Goal: Information Seeking & Learning: Learn about a topic

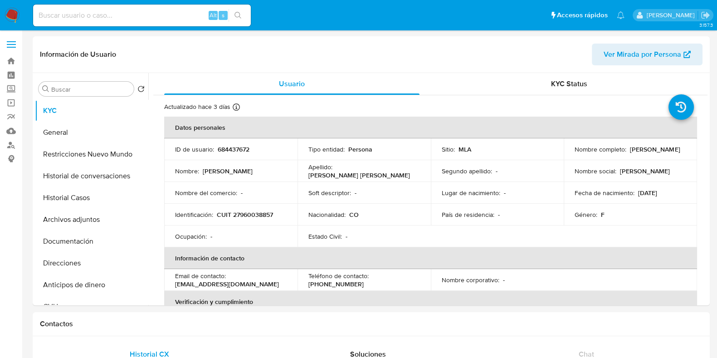
select select "10"
click at [231, 151] on p "684437672" at bounding box center [234, 149] width 32 height 8
copy p "684437672"
click at [77, 198] on button "Historial Casos" at bounding box center [88, 198] width 106 height 22
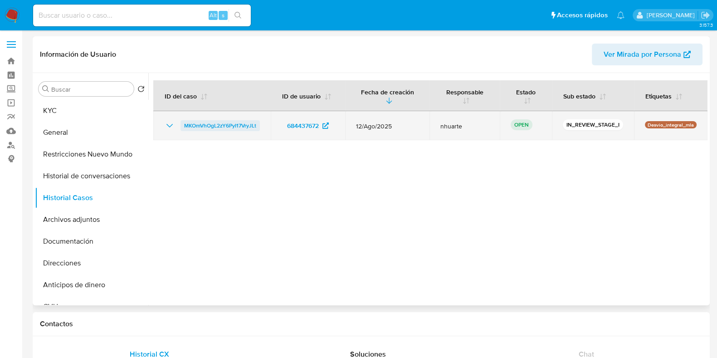
click at [245, 125] on span "MKOmVhOgL2zY6PyI17VryJLt" at bounding box center [220, 125] width 72 height 11
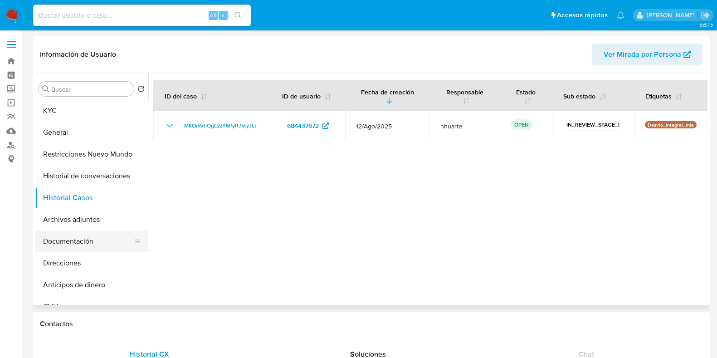
click at [72, 239] on button "Documentación" at bounding box center [88, 241] width 106 height 22
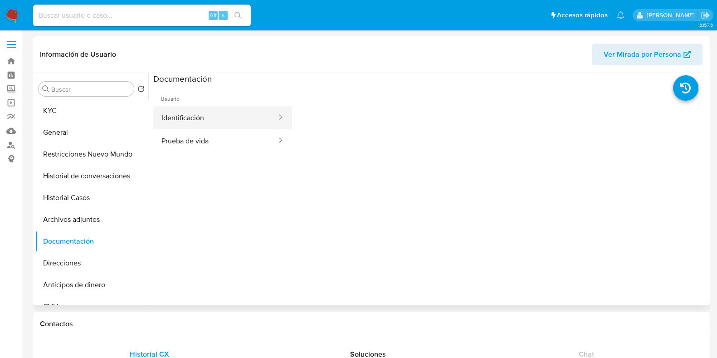
click at [194, 123] on button "Identificación" at bounding box center [215, 117] width 124 height 23
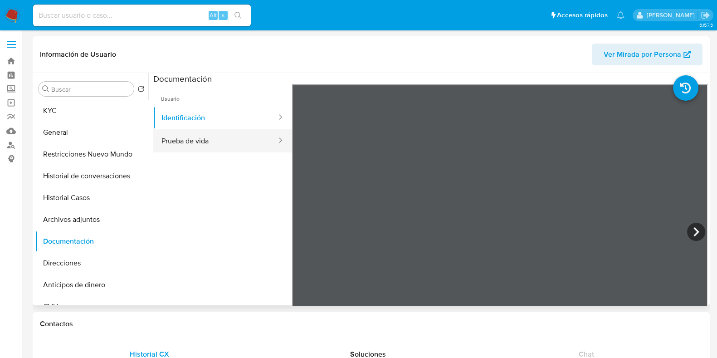
click at [189, 143] on button "Prueba de vida" at bounding box center [215, 140] width 124 height 23
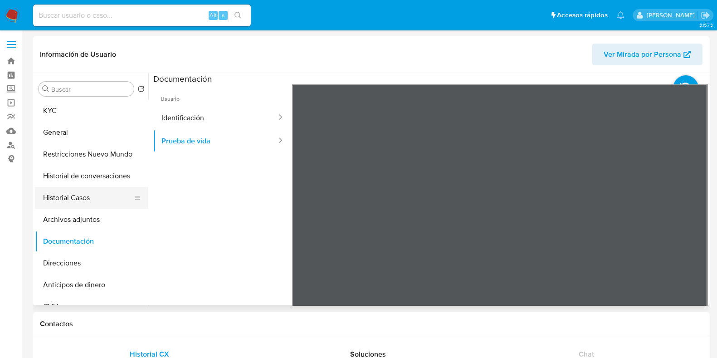
click at [93, 207] on button "Historial Casos" at bounding box center [88, 198] width 106 height 22
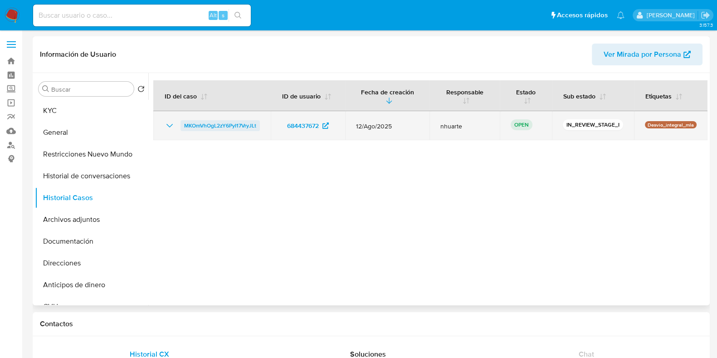
click at [236, 128] on span "MKOmVhOgL2zY6PyI17VryJLt" at bounding box center [220, 125] width 72 height 11
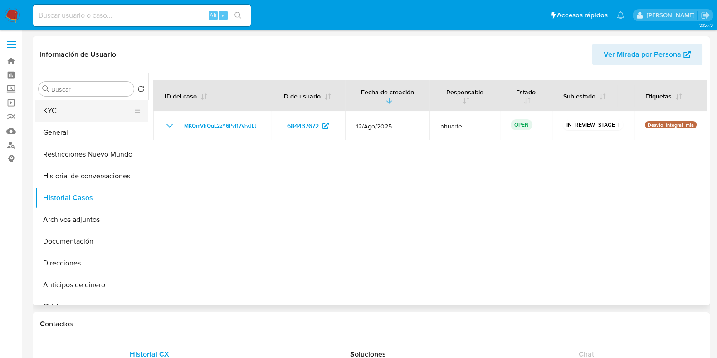
click at [81, 121] on button "KYC" at bounding box center [88, 111] width 106 height 22
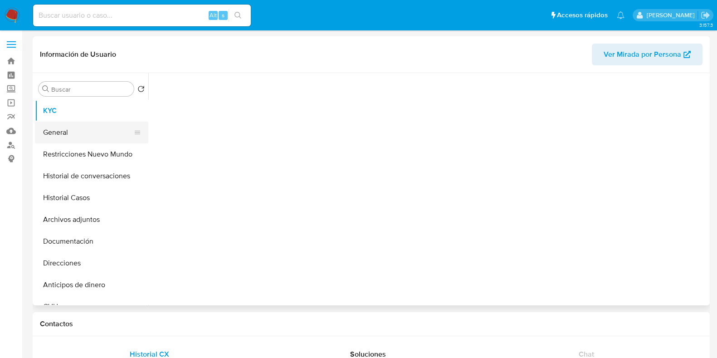
click at [77, 131] on button "General" at bounding box center [88, 132] width 106 height 22
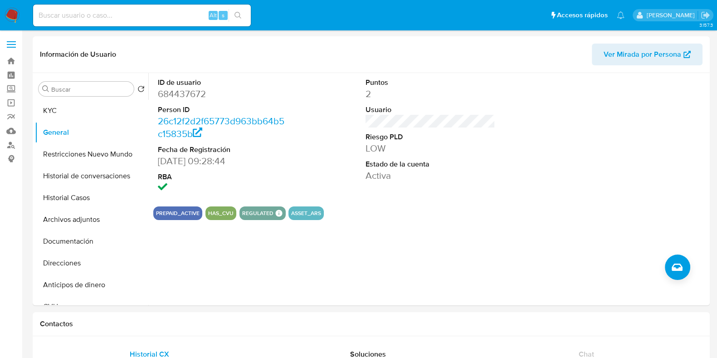
click at [86, 18] on input at bounding box center [142, 16] width 218 height 12
paste input "790624529"
type input "790624529"
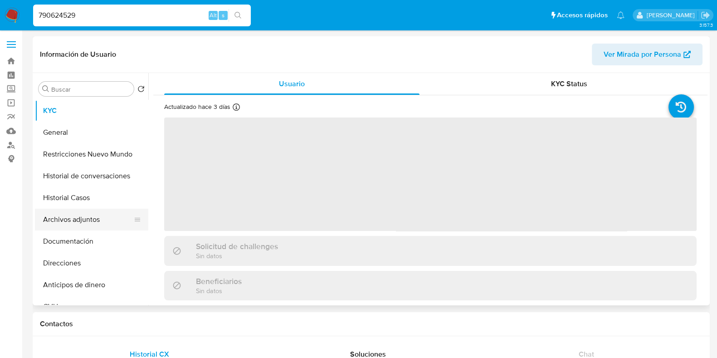
click at [82, 209] on button "Archivos adjuntos" at bounding box center [88, 220] width 106 height 22
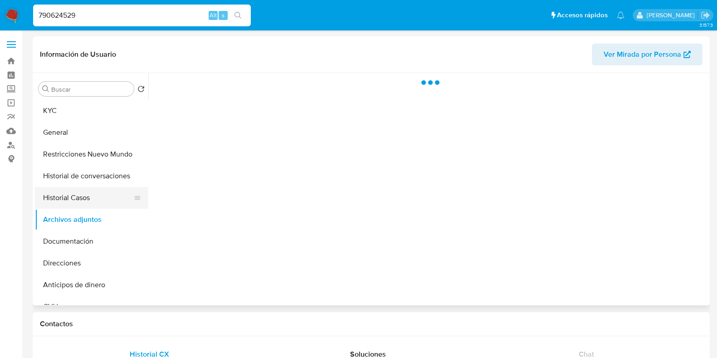
click at [78, 201] on button "Historial Casos" at bounding box center [88, 198] width 106 height 22
select select "10"
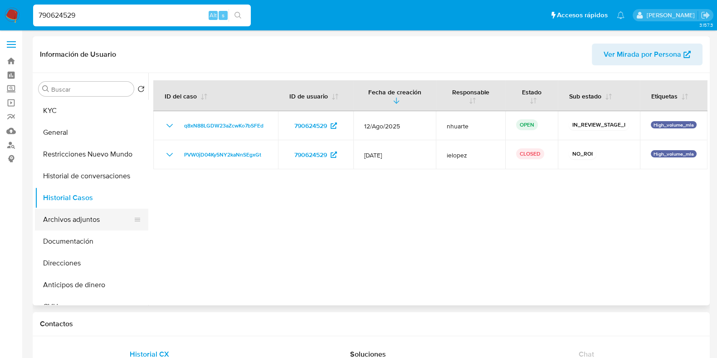
click at [73, 222] on button "Archivos adjuntos" at bounding box center [88, 220] width 106 height 22
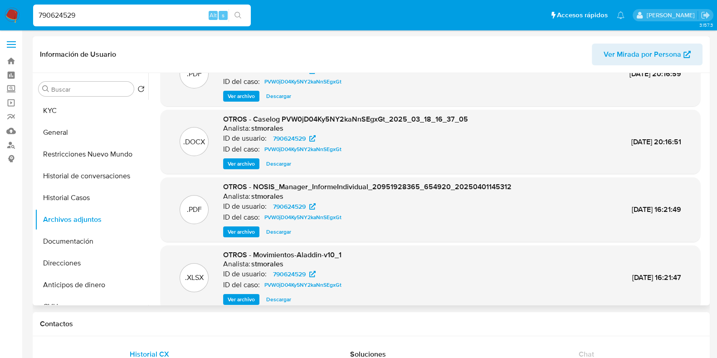
scroll to position [76, 0]
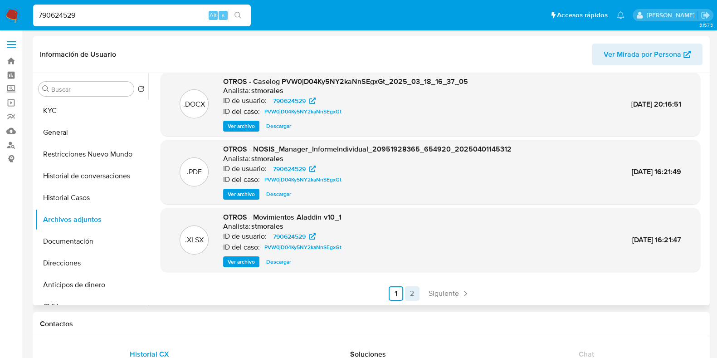
click at [414, 296] on link "2" at bounding box center [412, 293] width 15 height 15
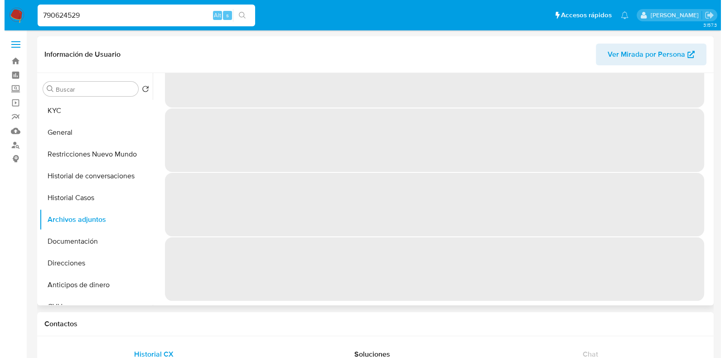
scroll to position [0, 0]
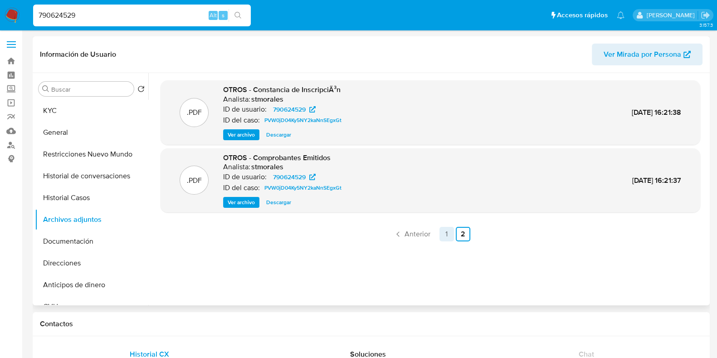
click at [446, 230] on link "1" at bounding box center [446, 234] width 15 height 15
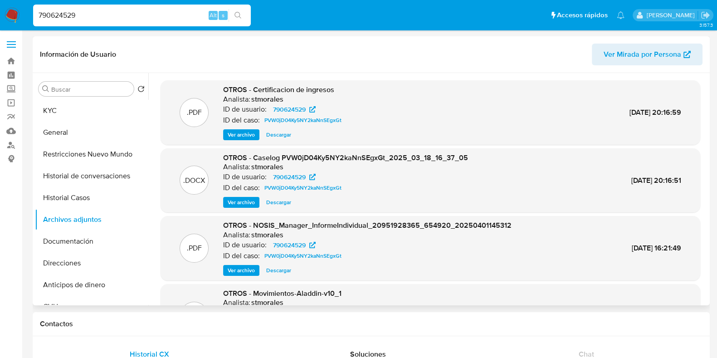
click at [233, 199] on span "Ver archivo" at bounding box center [241, 202] width 27 height 9
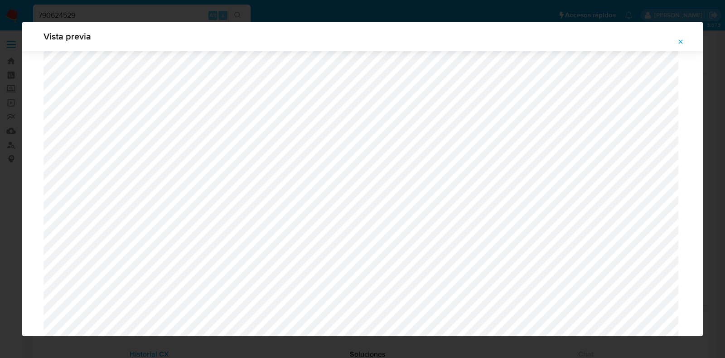
scroll to position [888, 0]
click at [680, 41] on icon "Attachment preview" at bounding box center [680, 41] width 7 height 7
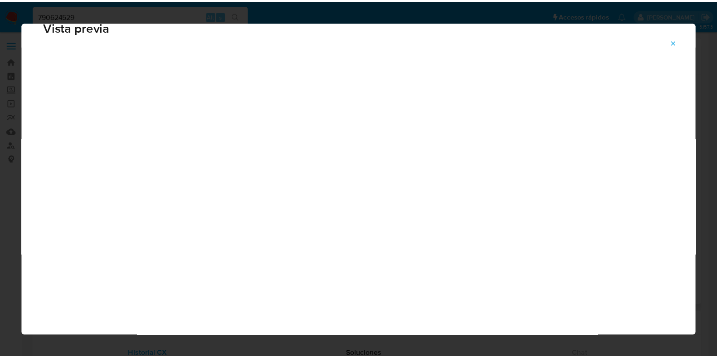
scroll to position [23, 0]
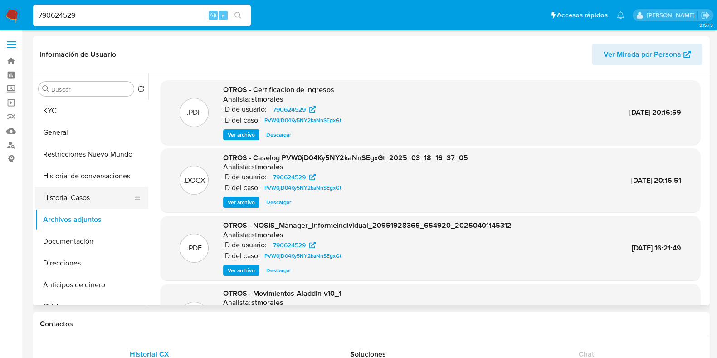
click at [89, 196] on button "Historial Casos" at bounding box center [88, 198] width 106 height 22
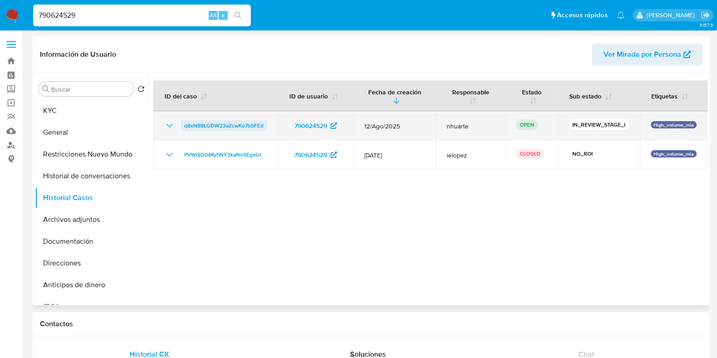
click at [233, 125] on span "q8xN88LGDW23aZcwKo7bSFEd" at bounding box center [223, 125] width 79 height 11
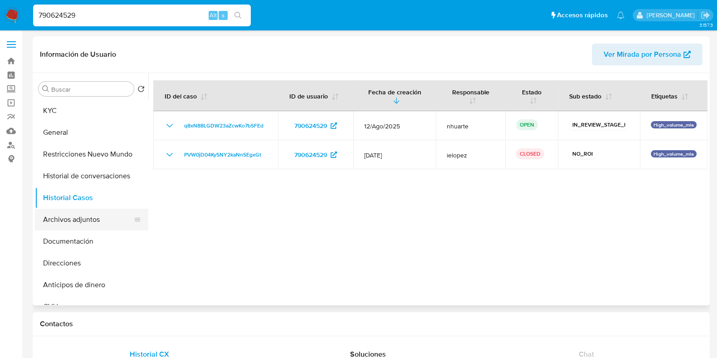
click at [90, 237] on button "Documentación" at bounding box center [91, 241] width 113 height 22
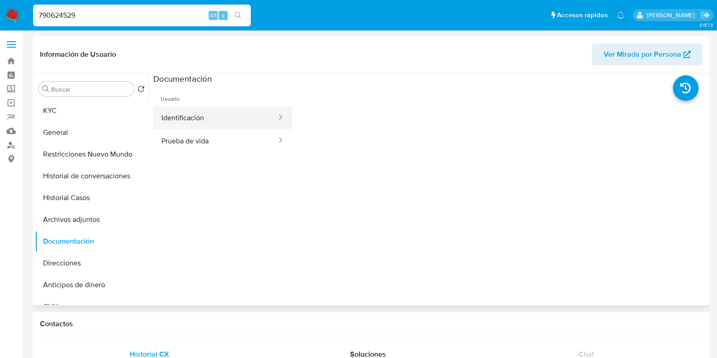
click at [178, 118] on button "Identificación" at bounding box center [215, 117] width 124 height 23
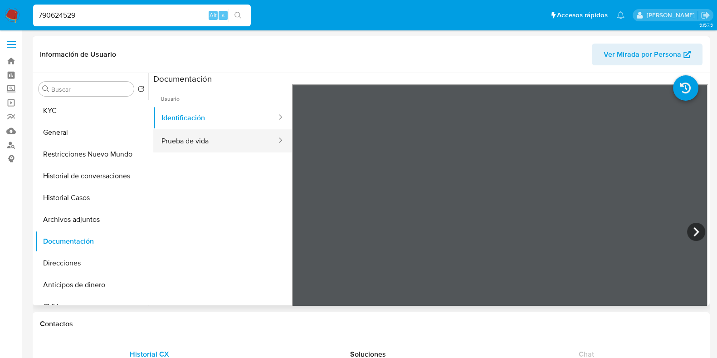
click at [218, 135] on button "Prueba de vida" at bounding box center [215, 140] width 124 height 23
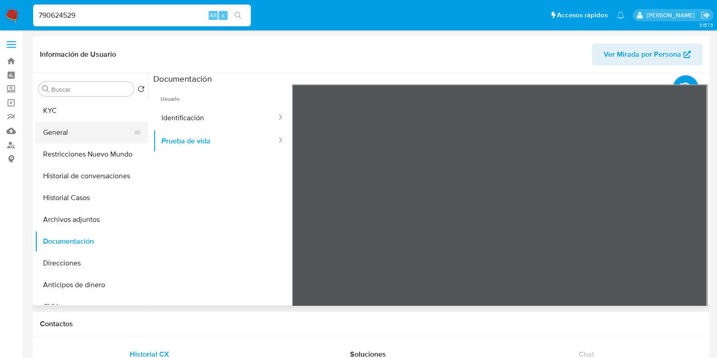
click at [106, 126] on button "General" at bounding box center [88, 132] width 106 height 22
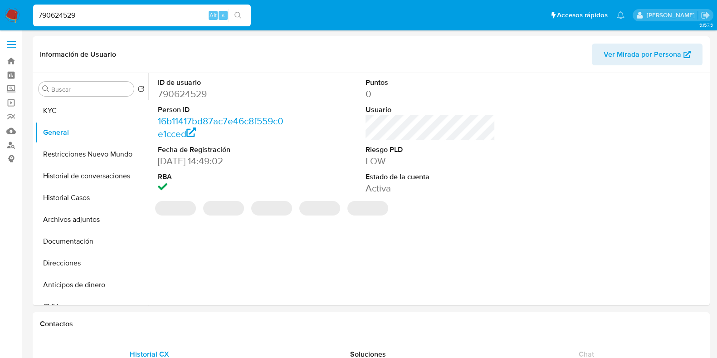
click at [184, 92] on dd "790624529" at bounding box center [223, 93] width 130 height 13
copy dd "790624529"
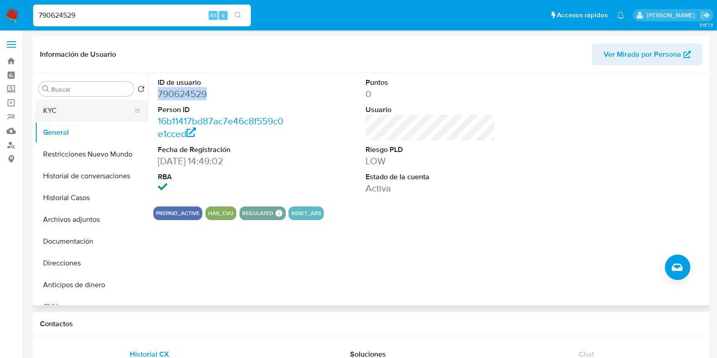
click at [93, 107] on button "KYC" at bounding box center [88, 111] width 106 height 22
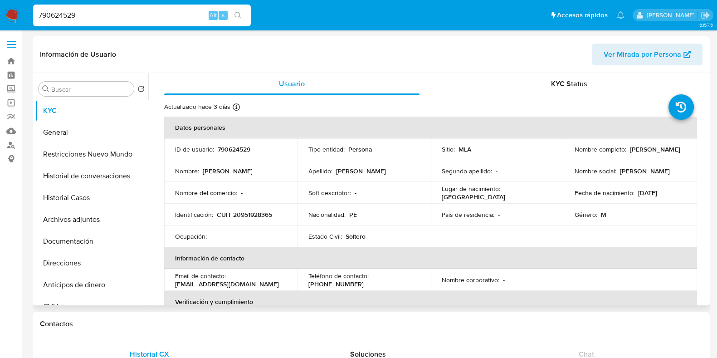
click at [247, 214] on p "CUIT 20951928365" at bounding box center [244, 214] width 55 height 8
copy p "20951928365"
click at [89, 221] on button "Archivos adjuntos" at bounding box center [88, 220] width 106 height 22
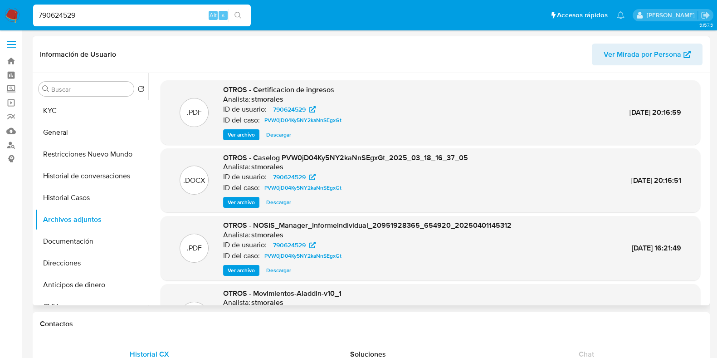
click at [276, 136] on span "Descargar" at bounding box center [278, 134] width 25 height 9
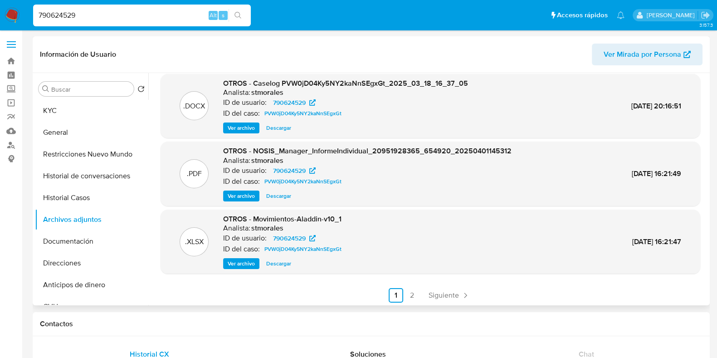
scroll to position [76, 0]
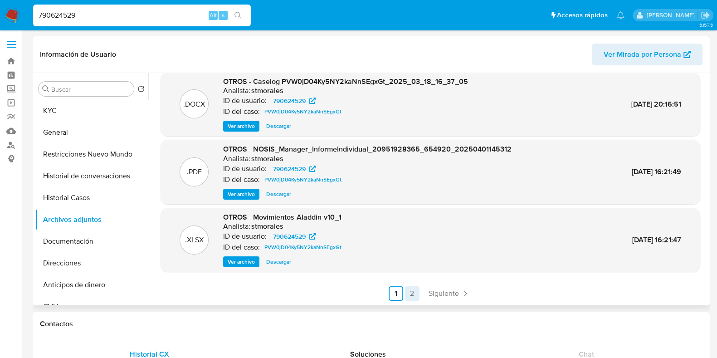
click at [413, 295] on link "2" at bounding box center [412, 293] width 15 height 15
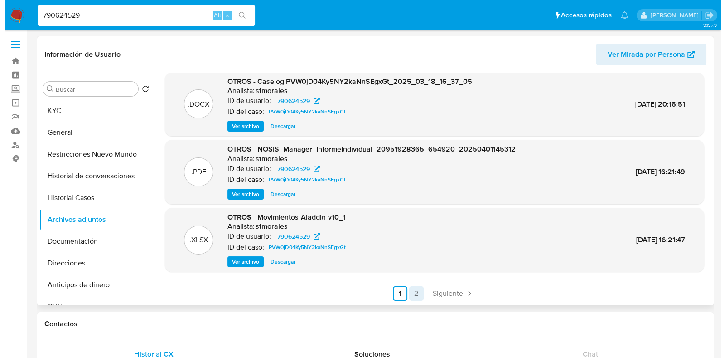
scroll to position [0, 0]
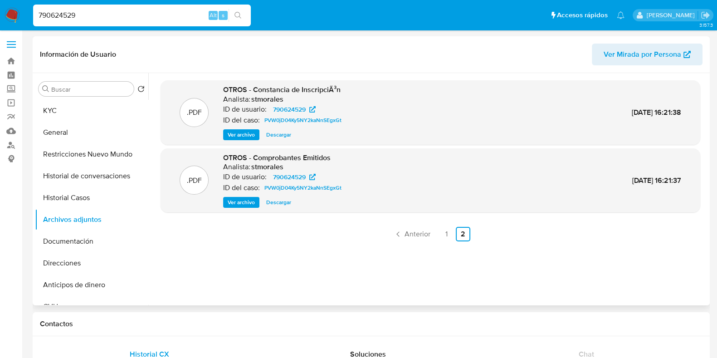
click at [279, 199] on span "Descargar" at bounding box center [278, 202] width 25 height 9
click at [75, 123] on button "General" at bounding box center [88, 132] width 106 height 22
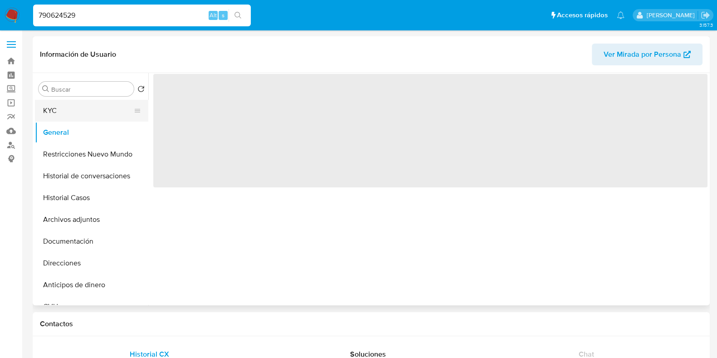
click at [72, 110] on button "KYC" at bounding box center [88, 111] width 106 height 22
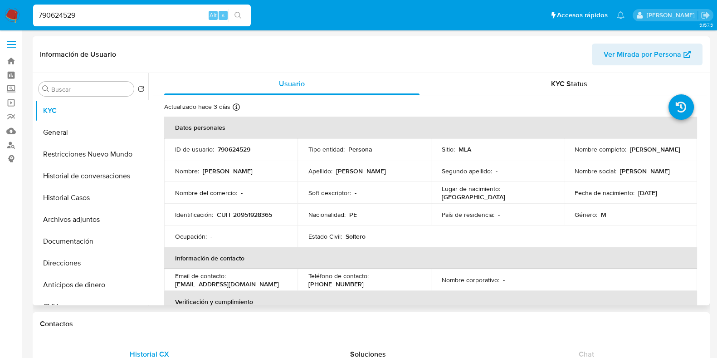
click at [242, 212] on p "CUIT 20951928365" at bounding box center [244, 214] width 55 height 8
copy p "20951928365"
drag, startPoint x: 89, startPoint y: 15, endPoint x: 14, endPoint y: 24, distance: 75.7
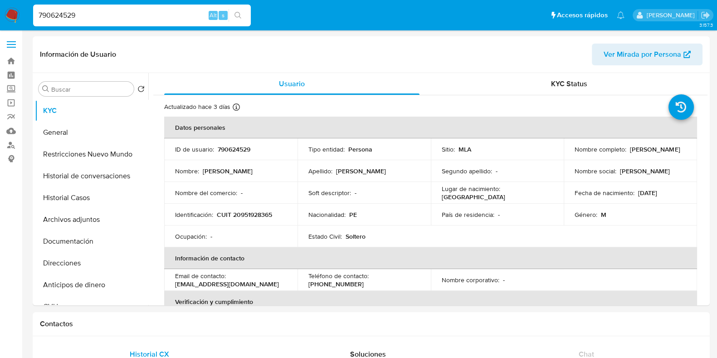
click at [14, 24] on nav "Pausado Ver notificaciones 790624529 Alt s Accesos rápidos Presiona las siguien…" at bounding box center [358, 15] width 717 height 30
drag, startPoint x: 60, startPoint y: 225, endPoint x: 188, endPoint y: 219, distance: 128.0
click at [60, 225] on button "Archivos adjuntos" at bounding box center [91, 220] width 113 height 22
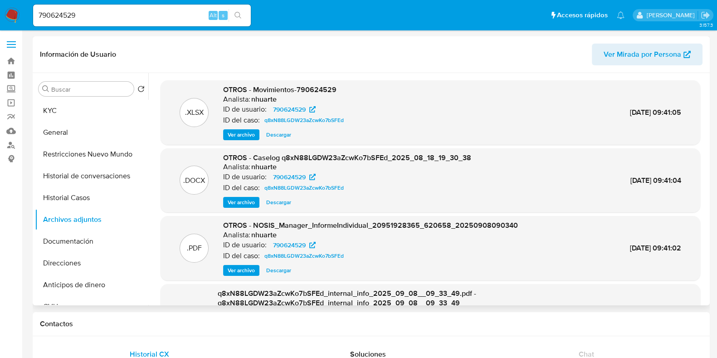
click at [247, 198] on span "Ver archivo" at bounding box center [241, 202] width 27 height 9
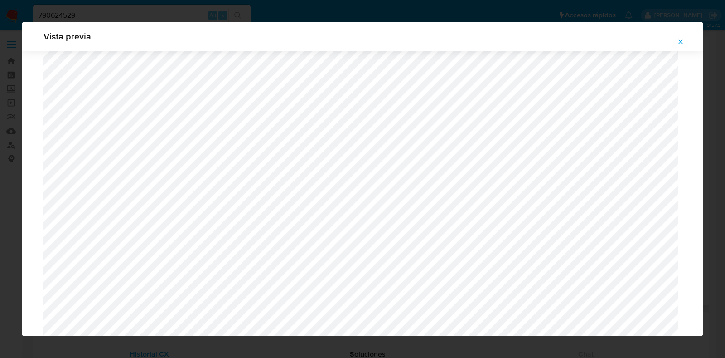
scroll to position [1002, 0]
click at [679, 45] on icon "Attachment preview" at bounding box center [680, 41] width 7 height 7
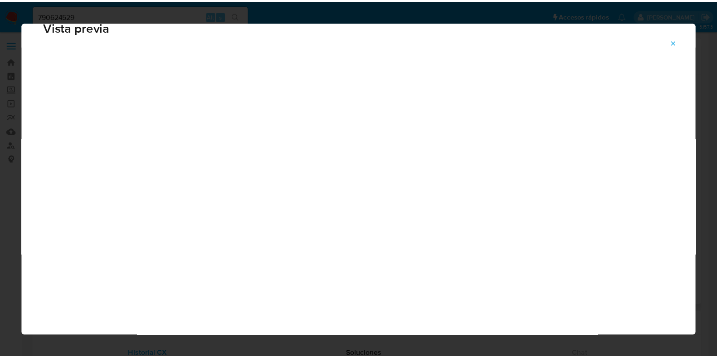
scroll to position [23, 0]
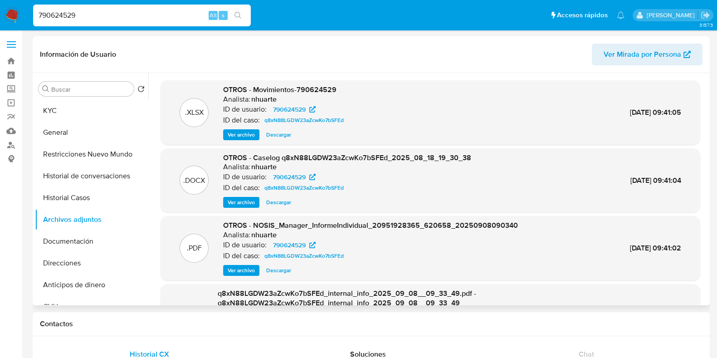
drag, startPoint x: 97, startPoint y: 15, endPoint x: 0, endPoint y: 10, distance: 97.6
click at [0, 10] on nav "Pausado Ver notificaciones 790624529 Alt s Accesos rápidos Presiona las siguien…" at bounding box center [358, 15] width 717 height 30
paste input "1255143418"
type input "1255143418"
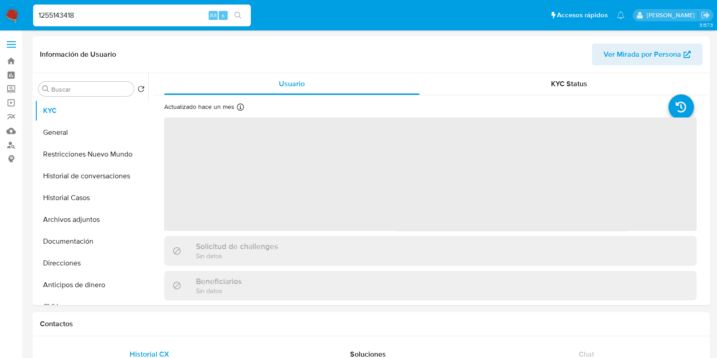
select select "10"
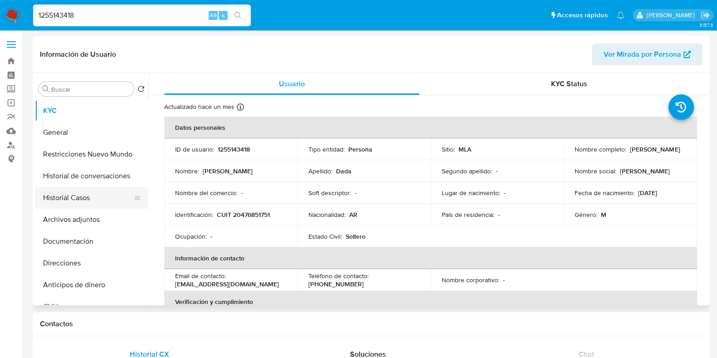
click at [100, 194] on button "Historial Casos" at bounding box center [88, 198] width 106 height 22
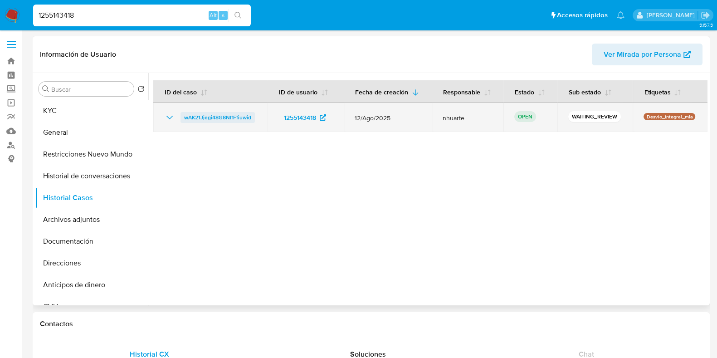
click at [240, 115] on span "wAK21Jjegi48G8NlfFfiuwid" at bounding box center [217, 117] width 67 height 11
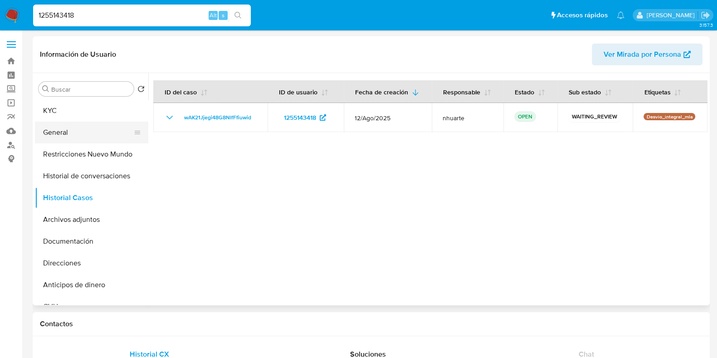
click at [82, 132] on button "General" at bounding box center [88, 132] width 106 height 22
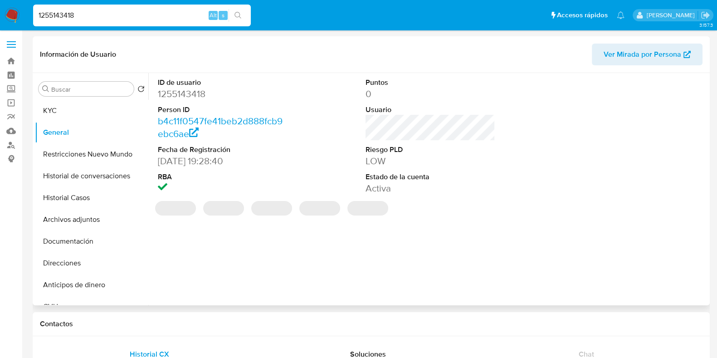
click at [189, 93] on dd "1255143418" at bounding box center [223, 93] width 130 height 13
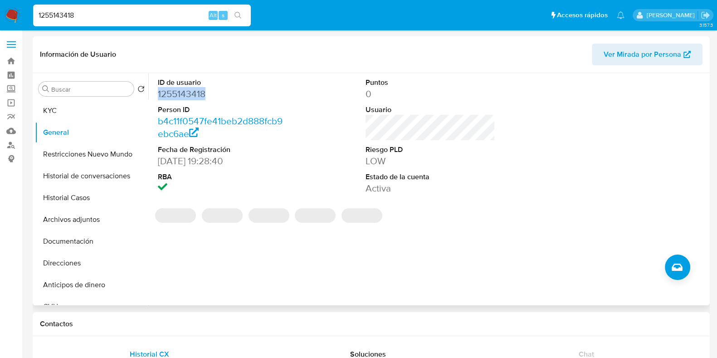
copy dd "1255143418"
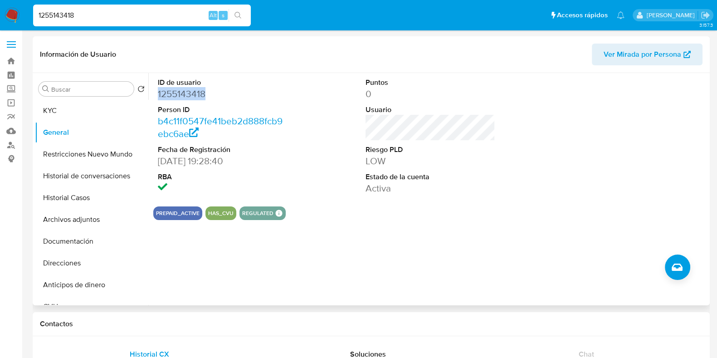
copy dd "1255143418"
click at [57, 241] on button "Documentación" at bounding box center [88, 241] width 106 height 22
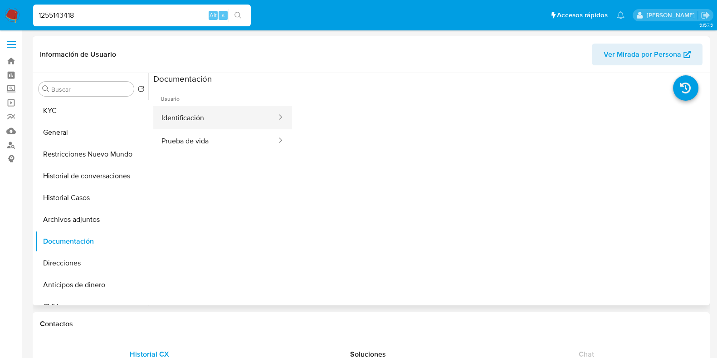
click at [213, 128] on button "Identificación" at bounding box center [215, 117] width 124 height 23
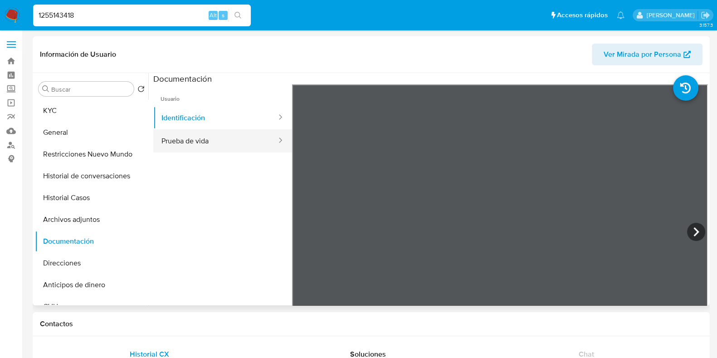
click at [221, 143] on button "Prueba de vida" at bounding box center [215, 140] width 124 height 23
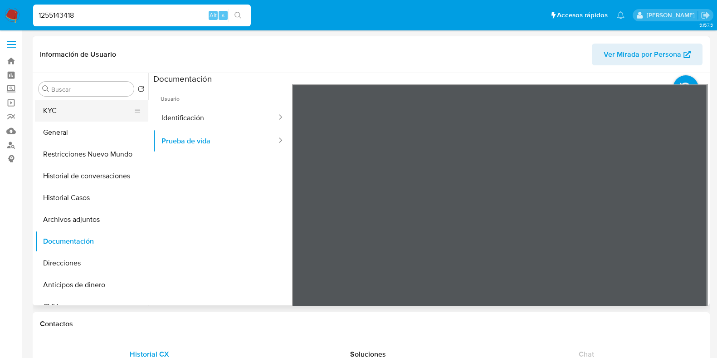
click at [79, 112] on button "KYC" at bounding box center [88, 111] width 106 height 22
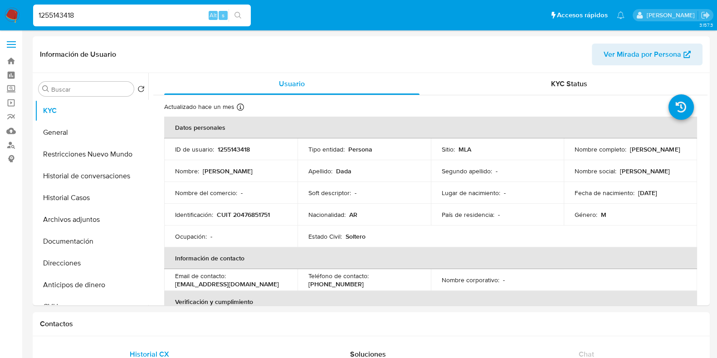
drag, startPoint x: 76, startPoint y: 13, endPoint x: 20, endPoint y: 7, distance: 56.1
click at [19, 13] on nav "Pausado Ver notificaciones 1255143418 Alt s Accesos rápidos Presiona las siguie…" at bounding box center [358, 15] width 717 height 30
paste input "266139887"
type input "266139887"
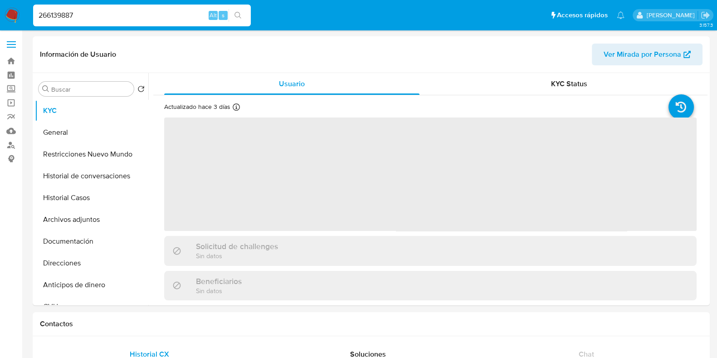
select select "10"
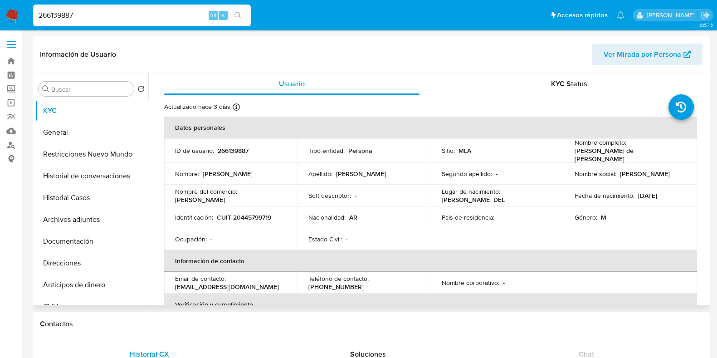
click at [251, 215] on p "CUIT 20445799719" at bounding box center [244, 217] width 54 height 8
click at [252, 215] on p "CUIT 20445799719" at bounding box center [244, 217] width 54 height 8
copy p "20445799719"
click at [93, 216] on button "Archivos adjuntos" at bounding box center [88, 220] width 106 height 22
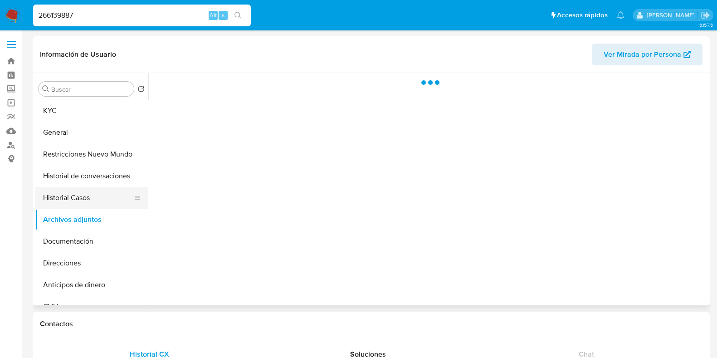
click at [88, 192] on button "Historial Casos" at bounding box center [88, 198] width 106 height 22
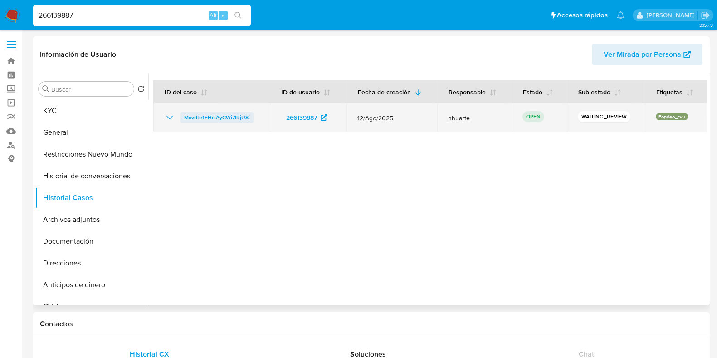
click at [239, 113] on span "MxvrIte1EHciAyCWi7lRjU8j" at bounding box center [217, 117] width 66 height 11
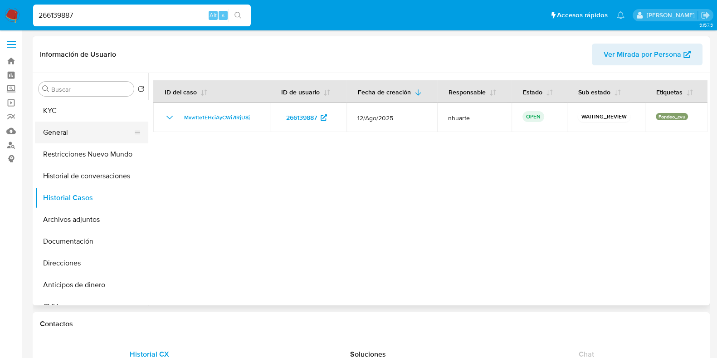
click at [79, 129] on button "General" at bounding box center [88, 132] width 106 height 22
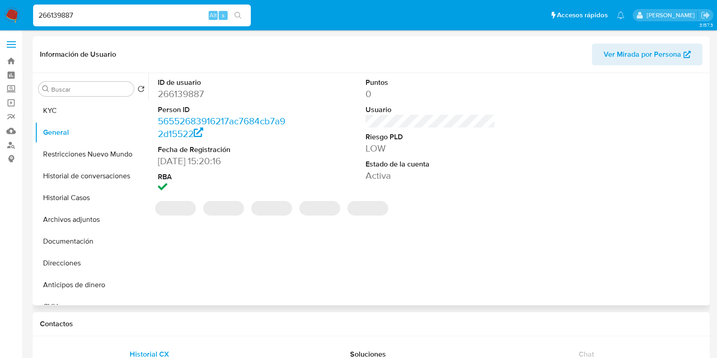
click at [196, 94] on dd "266139887" at bounding box center [223, 93] width 130 height 13
copy dd "266139887"
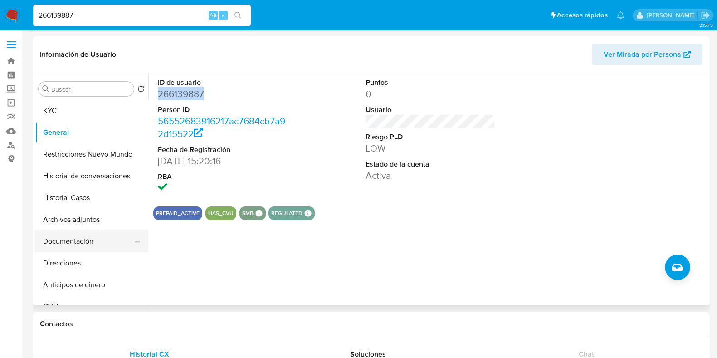
click at [102, 241] on button "Documentación" at bounding box center [88, 241] width 106 height 22
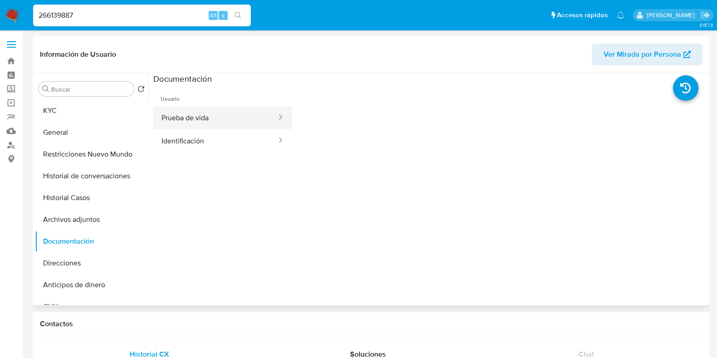
click at [203, 119] on button "Prueba de vida" at bounding box center [215, 117] width 124 height 23
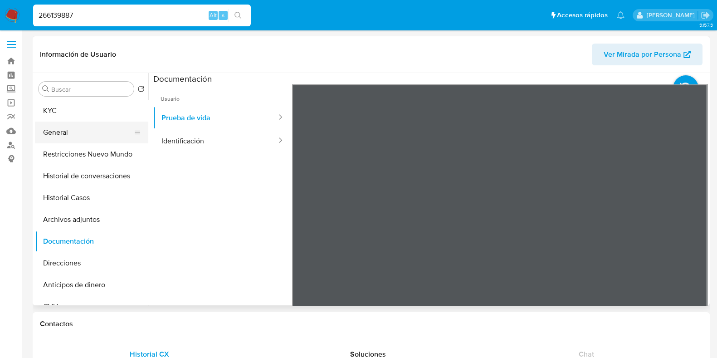
click at [79, 140] on button "General" at bounding box center [88, 132] width 106 height 22
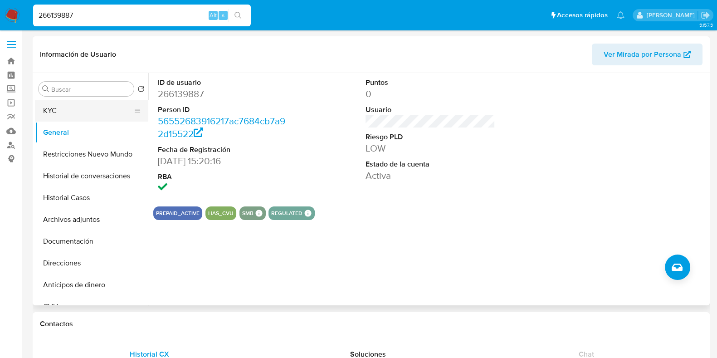
click at [93, 109] on button "KYC" at bounding box center [88, 111] width 106 height 22
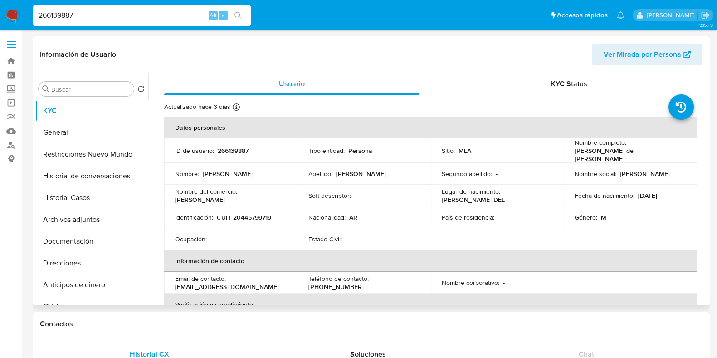
click at [261, 213] on p "CUIT 20445799719" at bounding box center [244, 217] width 54 height 8
click at [225, 146] on p "266139887" at bounding box center [233, 150] width 31 height 8
drag, startPoint x: 573, startPoint y: 153, endPoint x: 644, endPoint y: 154, distance: 70.7
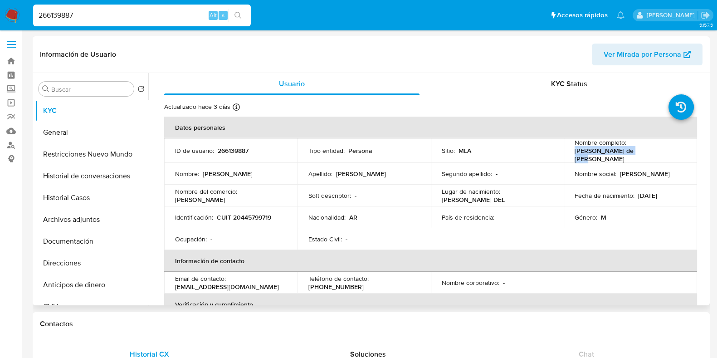
click at [644, 154] on div "Nombre completo : Tomas Oviedo de Marco" at bounding box center [630, 150] width 112 height 24
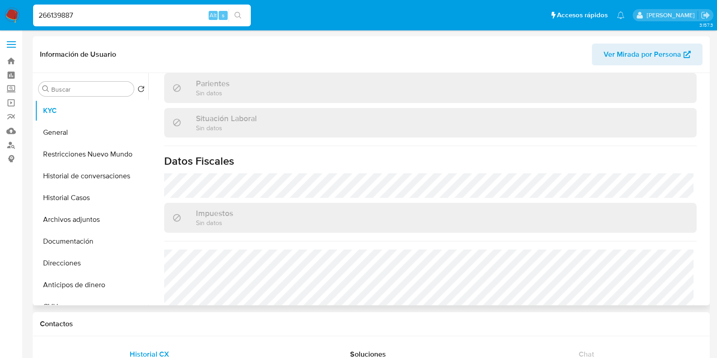
scroll to position [453, 0]
click at [73, 246] on button "Documentación" at bounding box center [88, 241] width 106 height 22
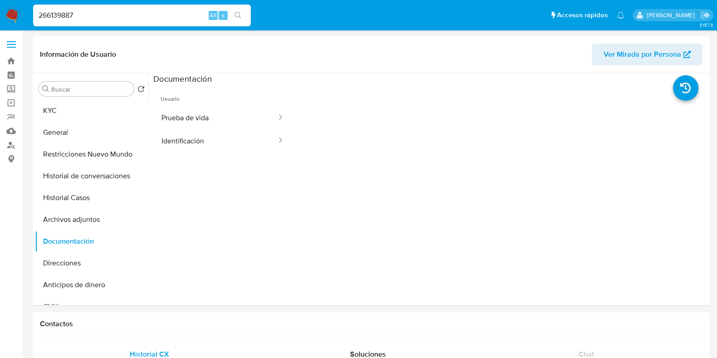
click at [213, 117] on button "Prueba de vida" at bounding box center [215, 117] width 124 height 23
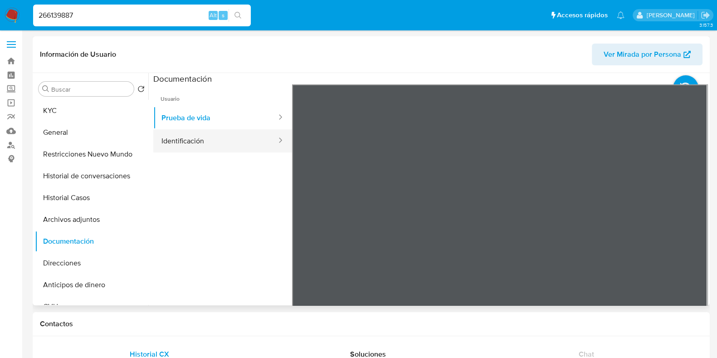
click at [209, 147] on button "Identificación" at bounding box center [215, 140] width 124 height 23
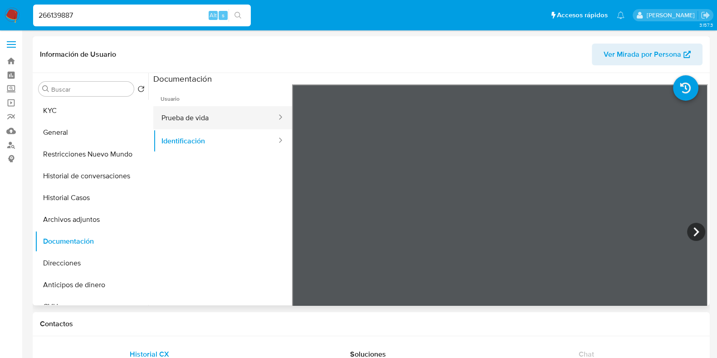
click at [202, 126] on button "Prueba de vida" at bounding box center [215, 117] width 124 height 23
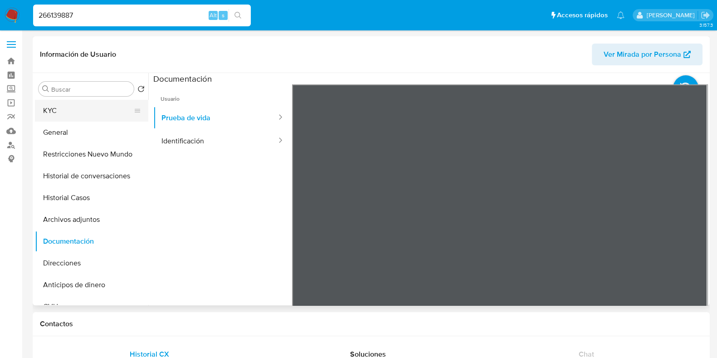
click at [82, 114] on button "KYC" at bounding box center [88, 111] width 106 height 22
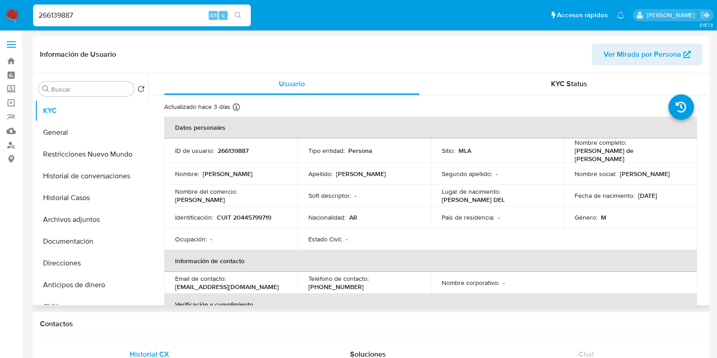
click at [254, 215] on p "CUIT 20445799719" at bounding box center [244, 217] width 54 height 8
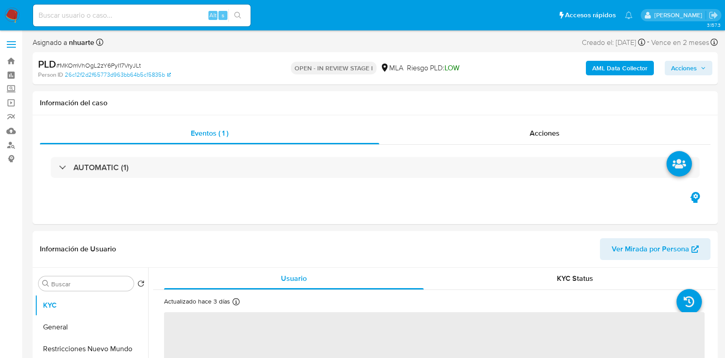
select select "10"
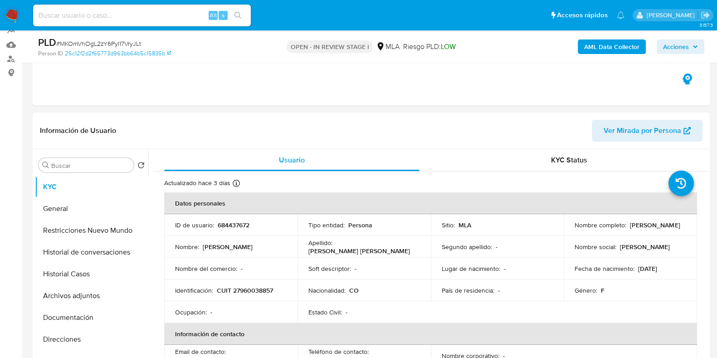
scroll to position [226, 0]
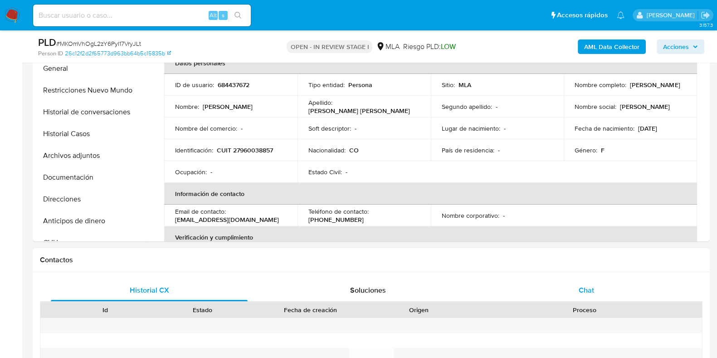
click at [587, 293] on span "Chat" at bounding box center [585, 290] width 15 height 10
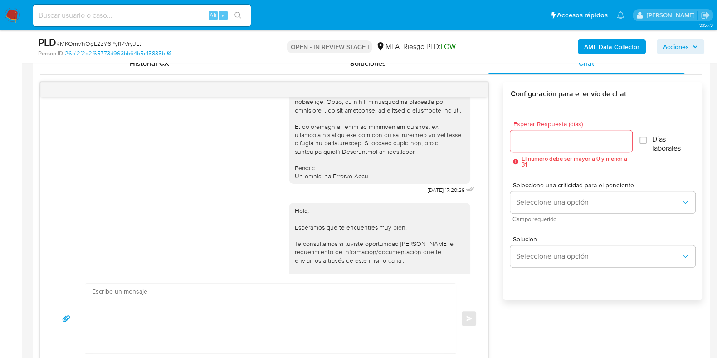
scroll to position [371, 0]
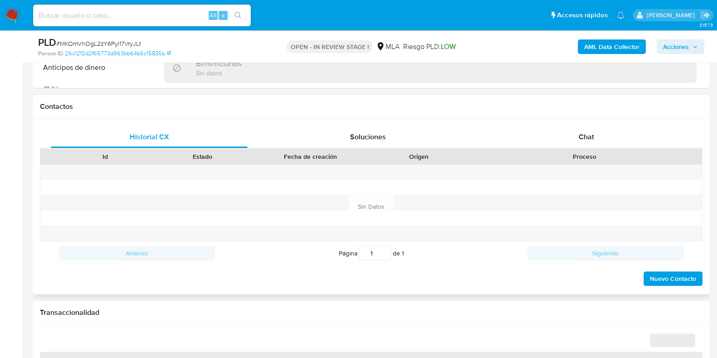
scroll to position [396, 0]
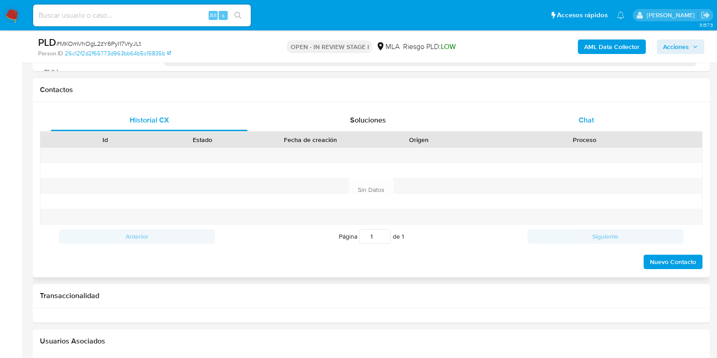
click at [599, 117] on div "Chat" at bounding box center [586, 120] width 197 height 22
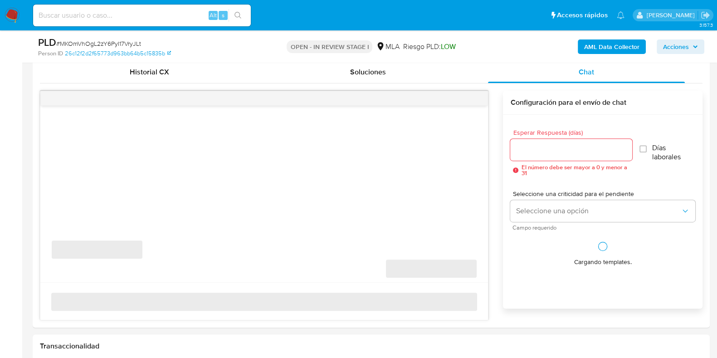
select select "10"
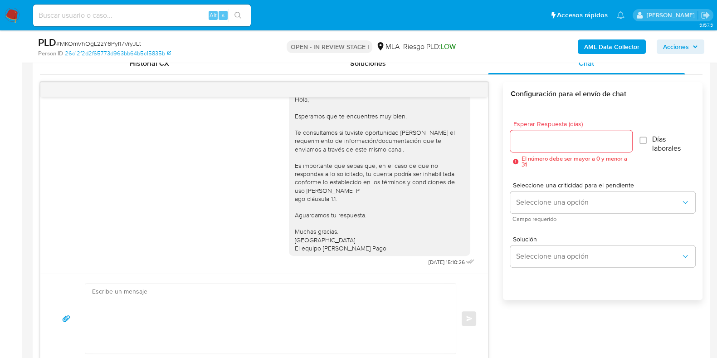
scroll to position [536, 0]
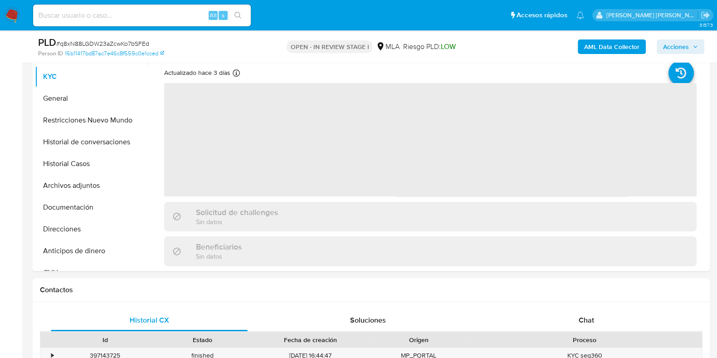
scroll to position [283, 0]
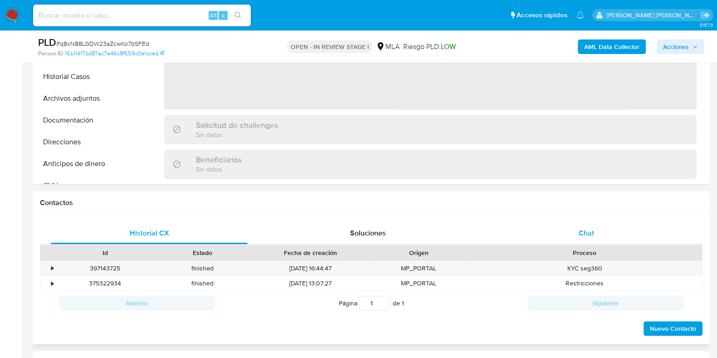
click at [587, 232] on span "Chat" at bounding box center [585, 233] width 15 height 10
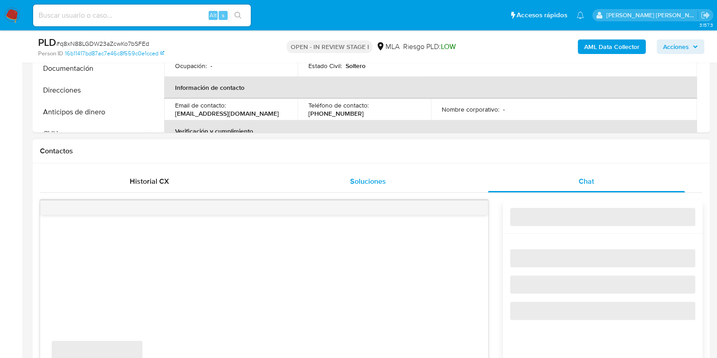
select select "10"
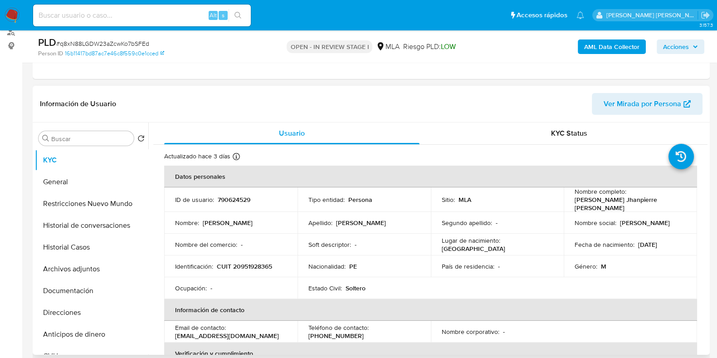
scroll to position [0, 0]
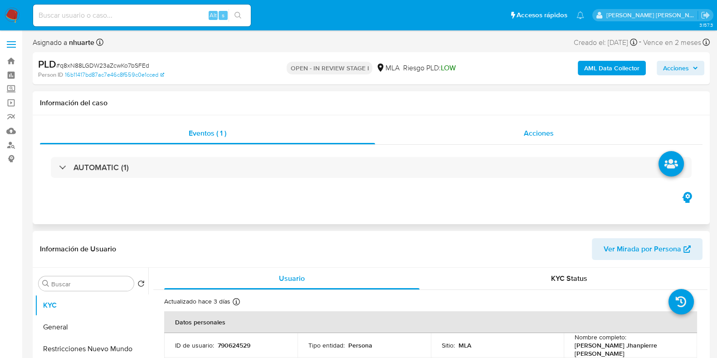
click at [544, 129] on span "Acciones" at bounding box center [539, 133] width 30 height 10
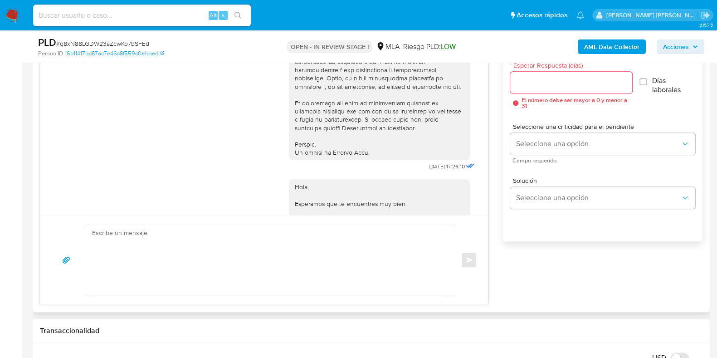
scroll to position [510, 0]
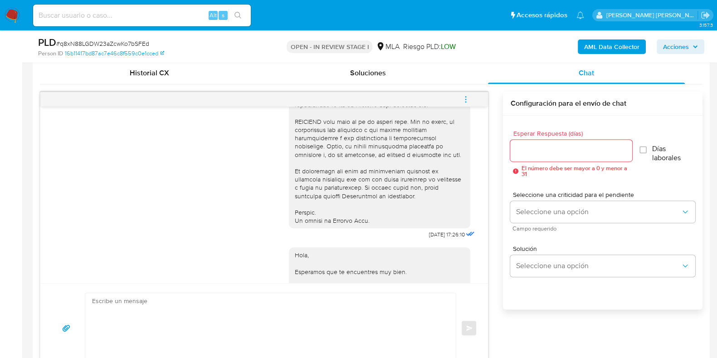
click at [467, 101] on icon "menu-action" at bounding box center [465, 99] width 8 height 8
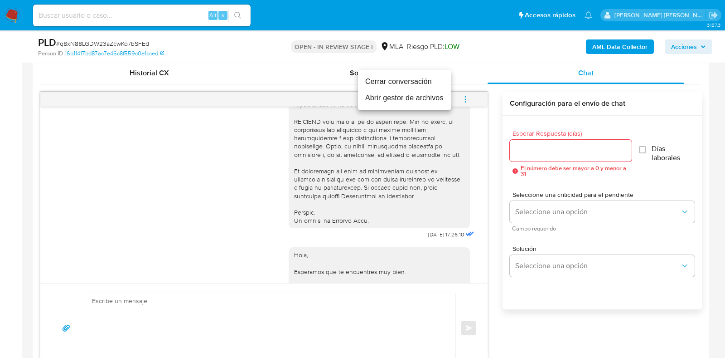
click at [408, 77] on li "Cerrar conversación" at bounding box center [404, 81] width 93 height 16
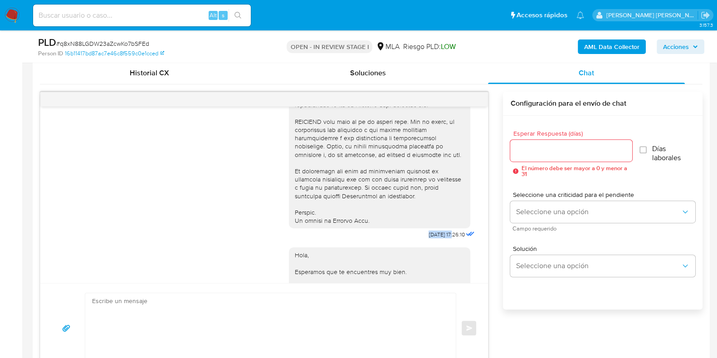
drag, startPoint x: 403, startPoint y: 249, endPoint x: 435, endPoint y: 250, distance: 31.3
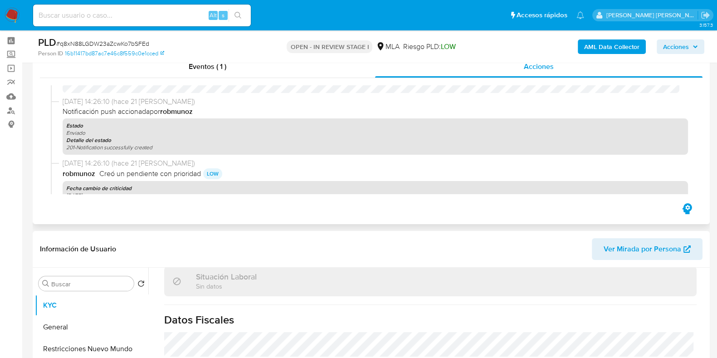
scroll to position [0, 0]
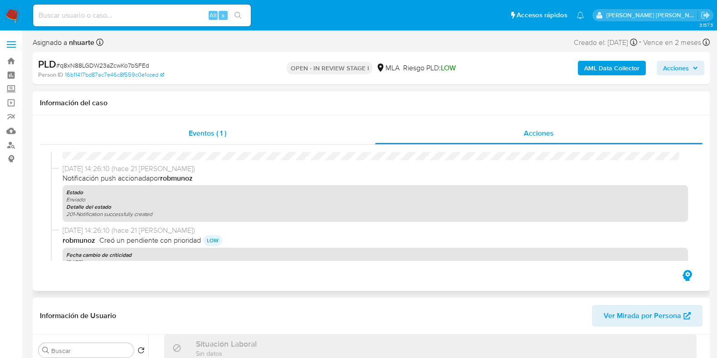
click at [236, 128] on div "Eventos ( 1 )" at bounding box center [207, 133] width 335 height 22
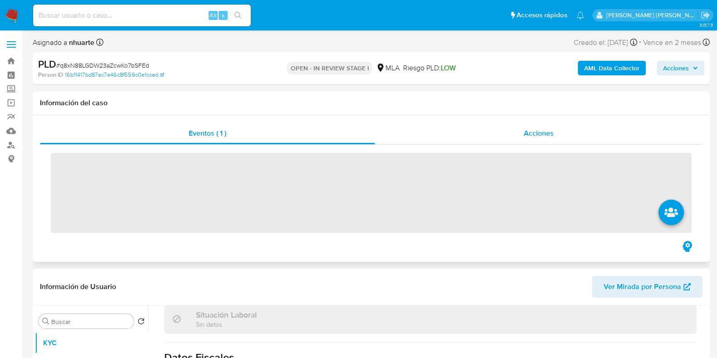
click at [541, 132] on span "Acciones" at bounding box center [539, 133] width 30 height 10
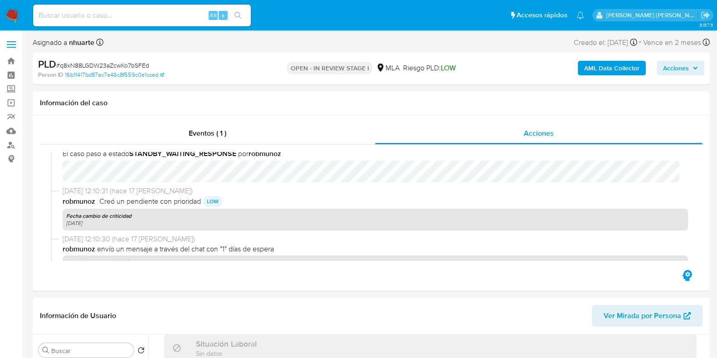
scroll to position [396, 0]
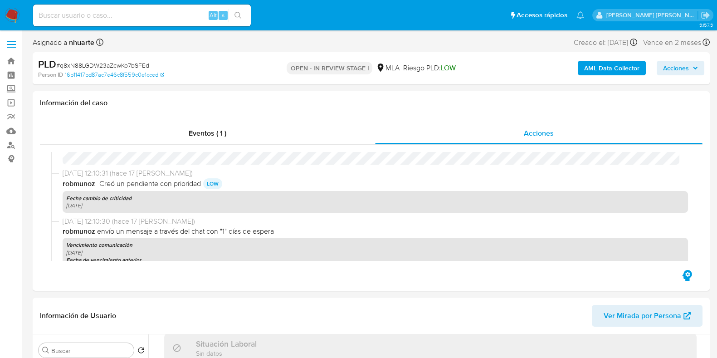
click at [607, 67] on b "AML Data Collector" at bounding box center [611, 68] width 55 height 15
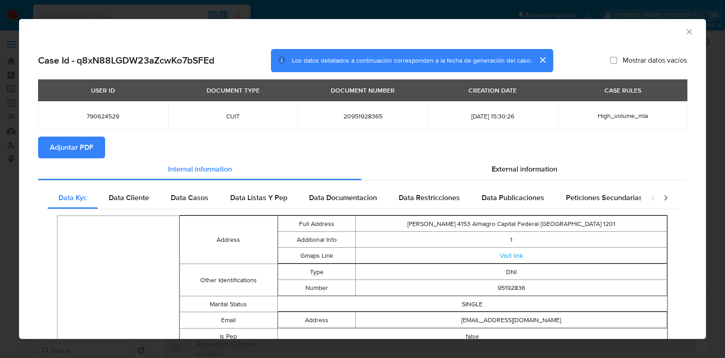
click at [98, 148] on button "Adjuntar PDF" at bounding box center [71, 147] width 67 height 22
click at [685, 34] on icon "Cerrar ventana" at bounding box center [689, 31] width 9 height 9
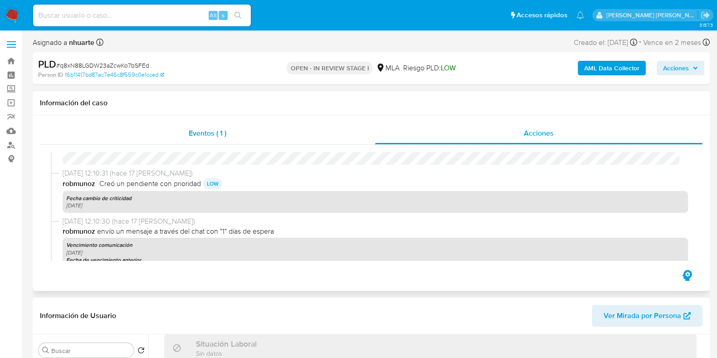
click at [226, 126] on div "Eventos ( 1 )" at bounding box center [207, 133] width 335 height 22
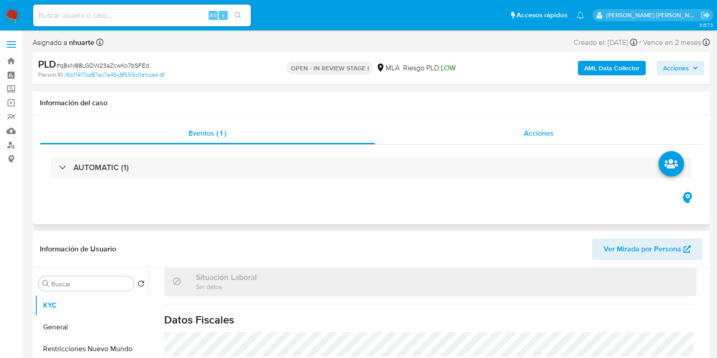
click at [551, 135] on span "Acciones" at bounding box center [539, 133] width 30 height 10
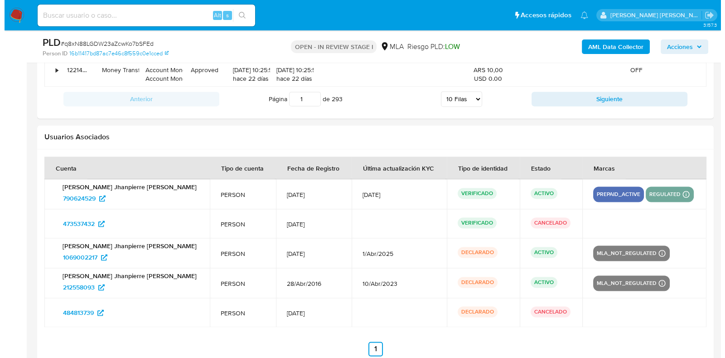
scroll to position [1777, 0]
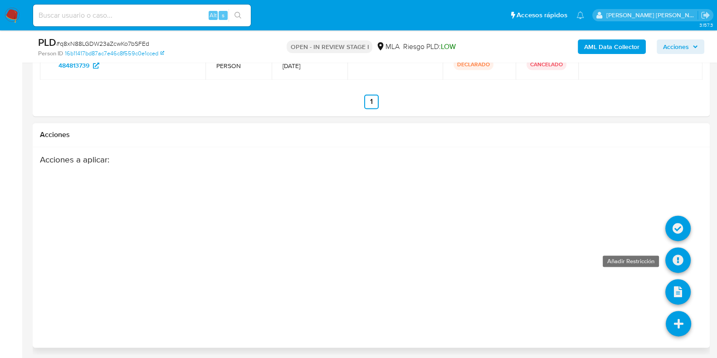
click at [681, 266] on icon at bounding box center [677, 259] width 25 height 25
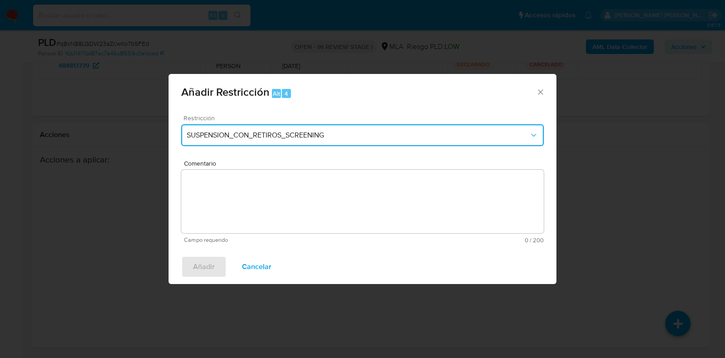
click at [224, 136] on span "SUSPENSION_CON_RETIROS_SCREENING" at bounding box center [358, 135] width 343 height 9
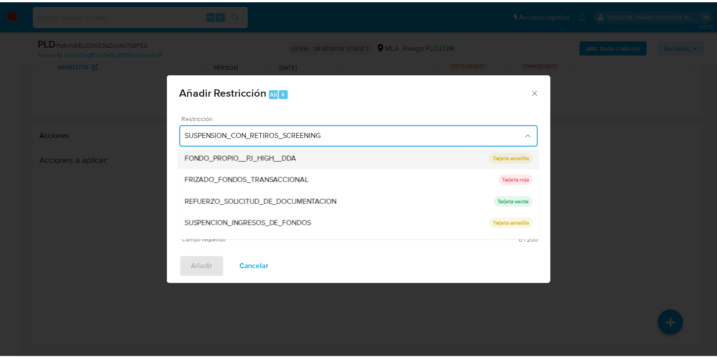
scroll to position [170, 0]
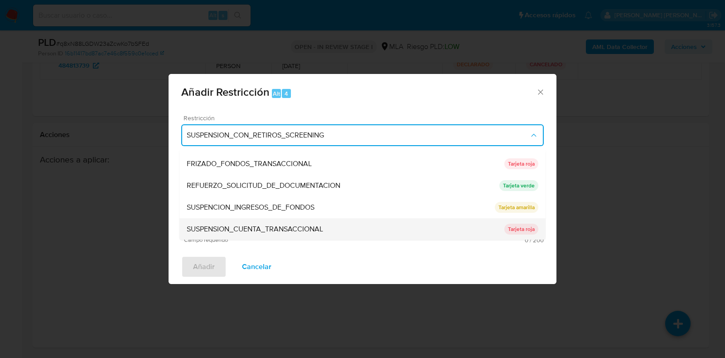
click at [227, 230] on span "SUSPENSION_CUENTA_TRANSACCIONAL" at bounding box center [255, 229] width 136 height 9
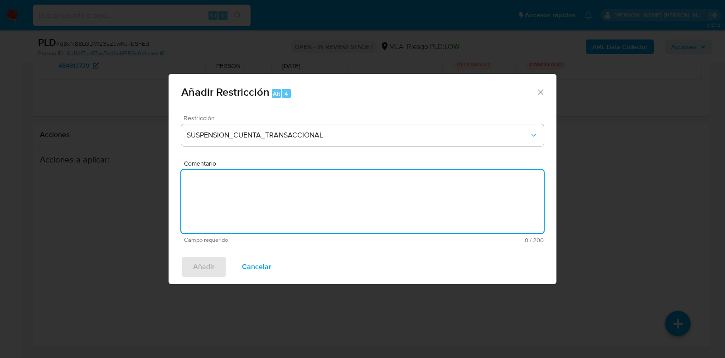
click at [227, 203] on textarea "Comentario" at bounding box center [362, 201] width 363 height 63
type textarea "AML"
click at [206, 268] on span "Añadir" at bounding box center [204, 267] width 22 height 20
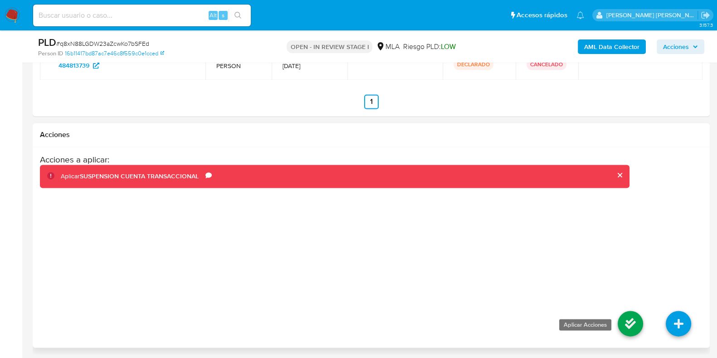
click at [635, 320] on icon at bounding box center [629, 323] width 25 height 25
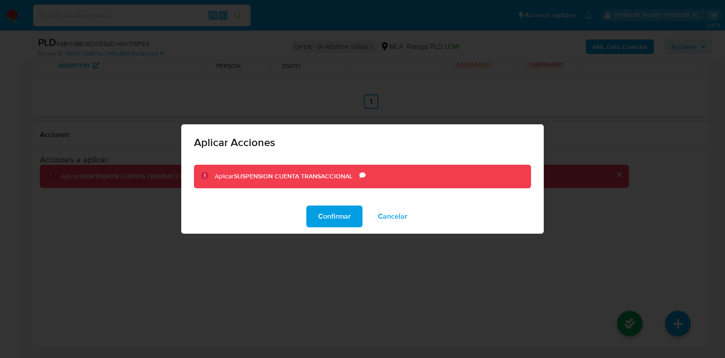
click at [345, 215] on span "Confirmar" at bounding box center [334, 216] width 33 height 20
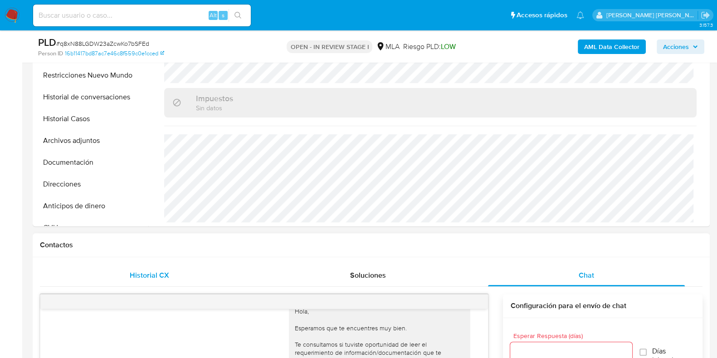
scroll to position [340, 0]
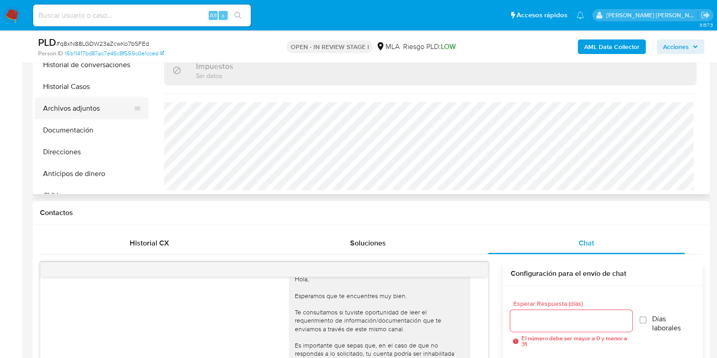
click at [92, 101] on button "Archivos adjuntos" at bounding box center [88, 108] width 106 height 22
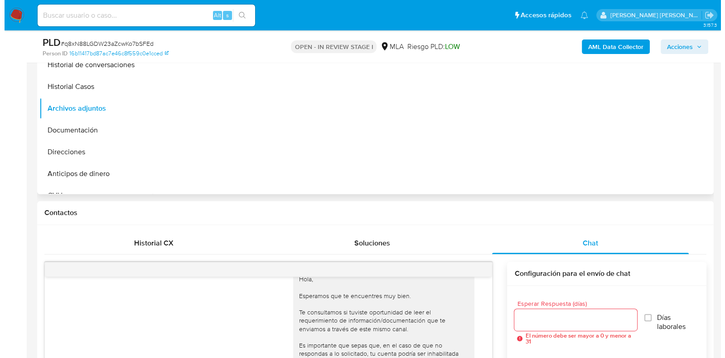
scroll to position [283, 0]
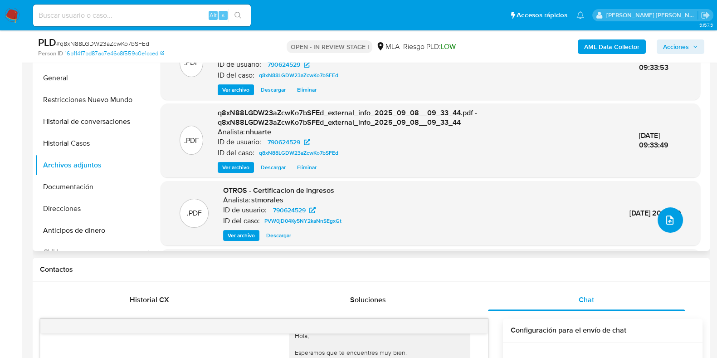
click at [675, 219] on button "upload-file" at bounding box center [669, 219] width 25 height 25
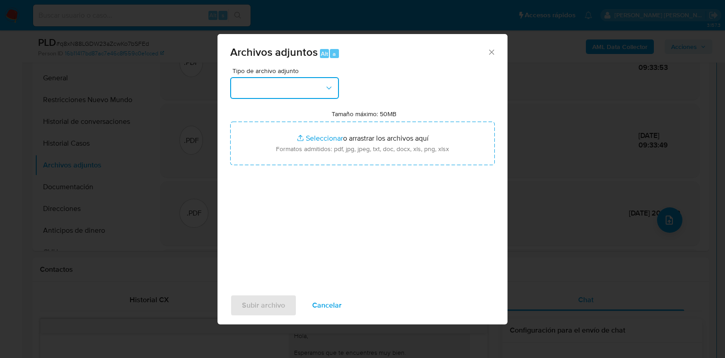
click at [333, 91] on icon "button" at bounding box center [329, 87] width 9 height 9
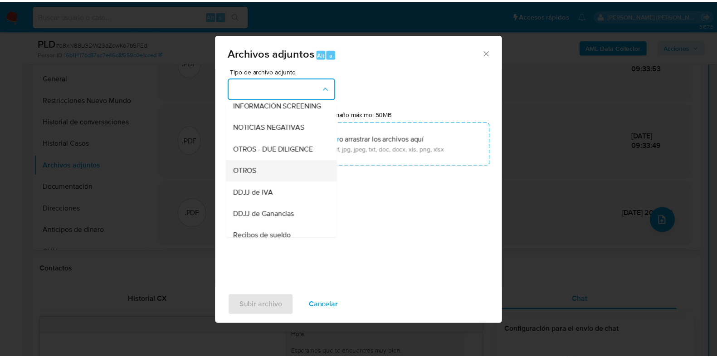
scroll to position [118, 0]
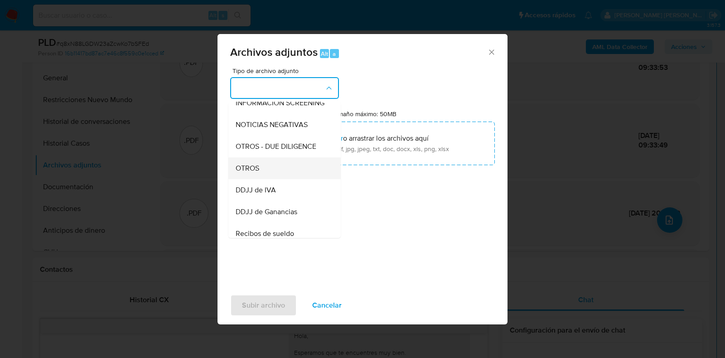
click at [291, 174] on div "OTROS" at bounding box center [282, 168] width 92 height 22
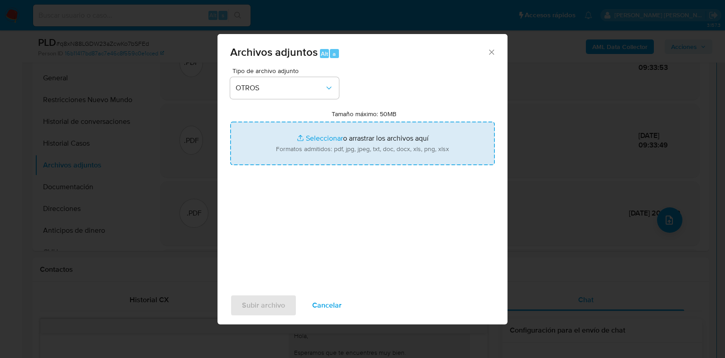
type input "C:\fakepath\NOSIS_Manager_InformeIndividual_20951928365_620658_20250908090340.p…"
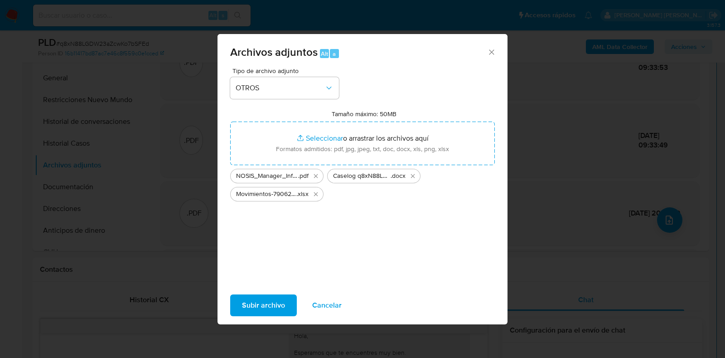
click at [283, 298] on span "Subir archivo" at bounding box center [263, 305] width 43 height 20
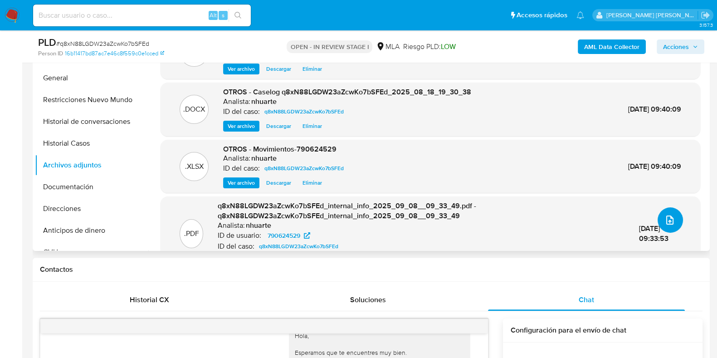
scroll to position [0, 0]
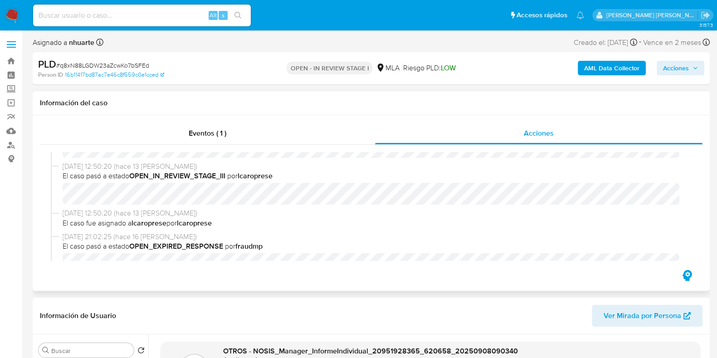
click at [201, 118] on div "Eventos ( 1 ) Acciones 08/09/2025 09:33:53 (hace unos segundos) nhuarte subió u…" at bounding box center [371, 202] width 677 height 175
click at [211, 134] on span "Eventos ( 1 )" at bounding box center [208, 133] width 38 height 10
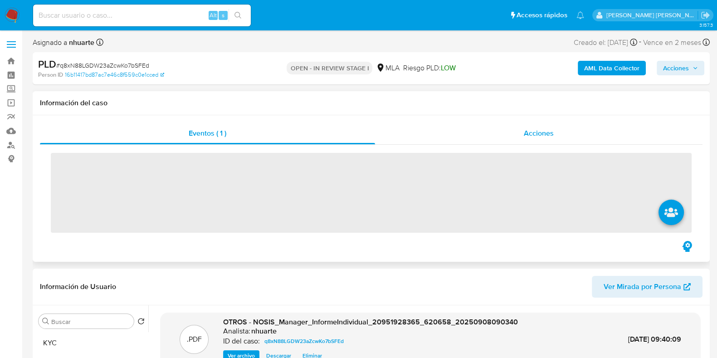
click at [522, 131] on div "Acciones" at bounding box center [538, 133] width 327 height 22
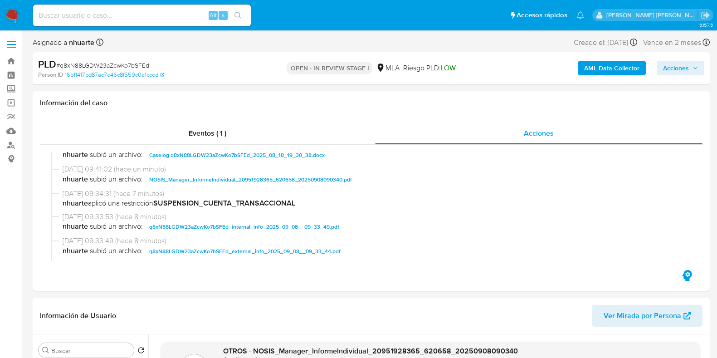
scroll to position [56, 0]
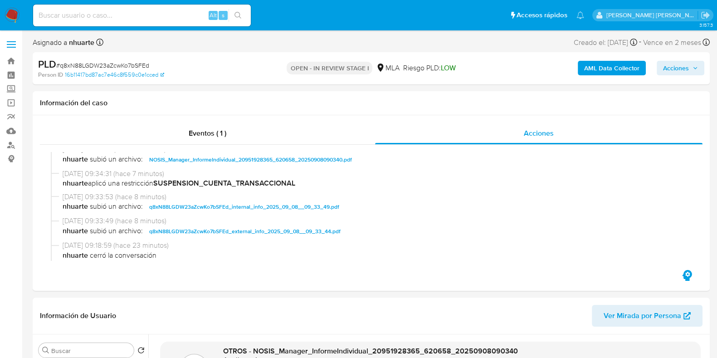
drag, startPoint x: 687, startPoint y: 72, endPoint x: 651, endPoint y: 69, distance: 36.4
click at [687, 72] on span "Acciones" at bounding box center [676, 68] width 26 height 15
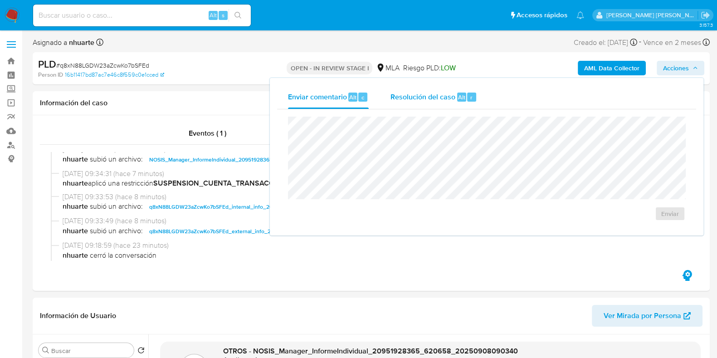
click at [468, 95] on div "r" at bounding box center [471, 96] width 9 height 9
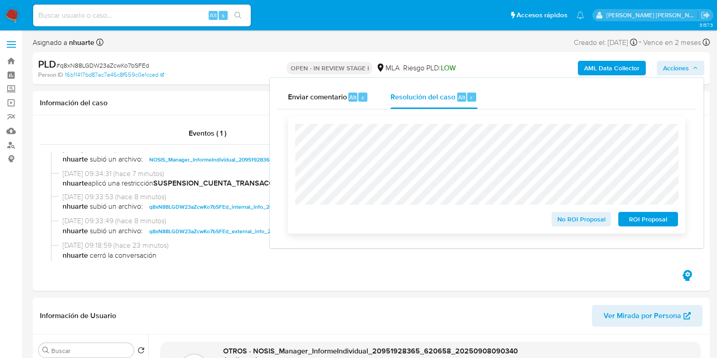
click at [591, 219] on span "No ROI Proposal" at bounding box center [581, 219] width 47 height 13
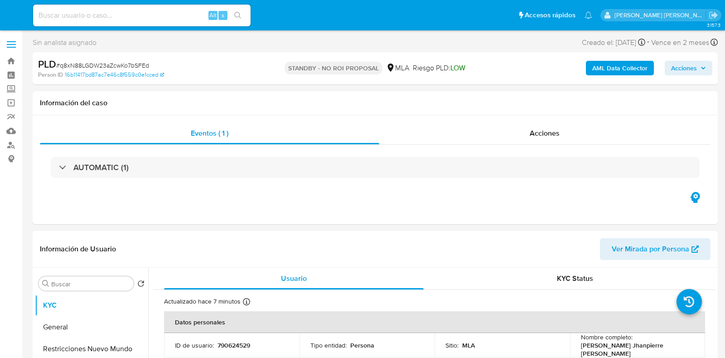
select select "10"
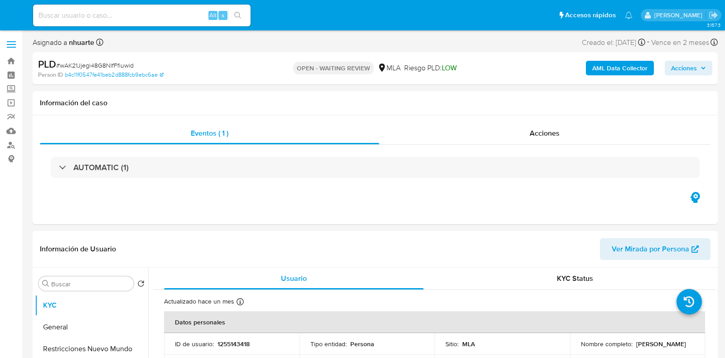
select select "10"
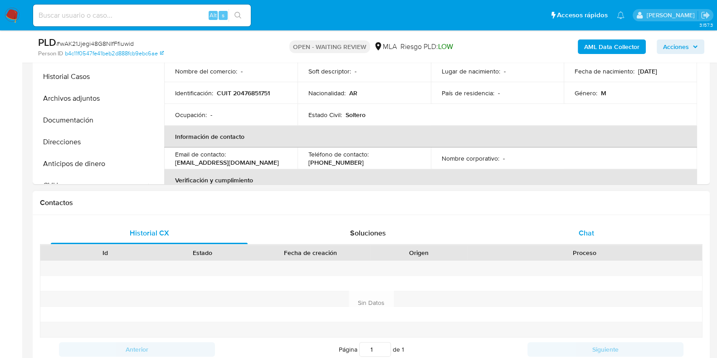
click at [592, 233] on span "Chat" at bounding box center [585, 233] width 15 height 10
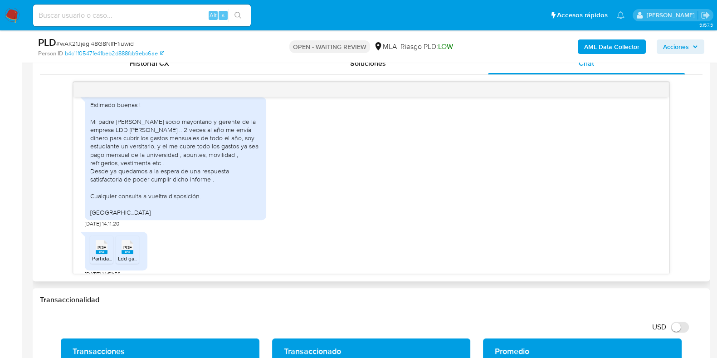
scroll to position [530, 0]
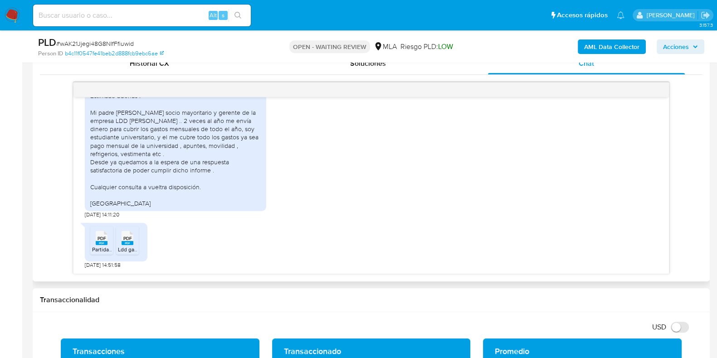
click at [105, 238] on span "PDF" at bounding box center [101, 238] width 9 height 6
click at [126, 239] on span "PDF" at bounding box center [127, 238] width 9 height 6
click at [91, 40] on span "# wAK21Jjegi48G8NlfFfiuwid" at bounding box center [95, 43] width 78 height 9
copy span "wAK21Jjegi48G8NlfFfiuwid"
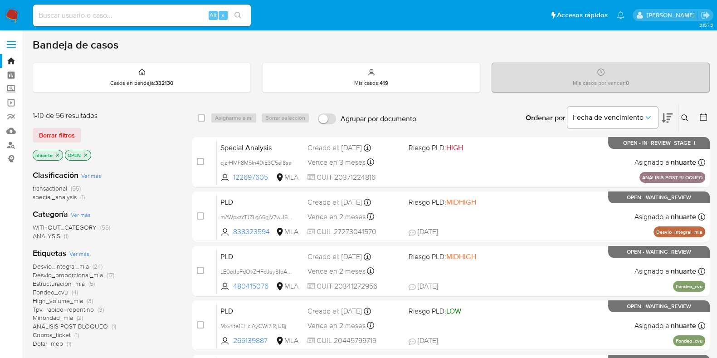
click at [685, 116] on icon at bounding box center [684, 117] width 7 height 7
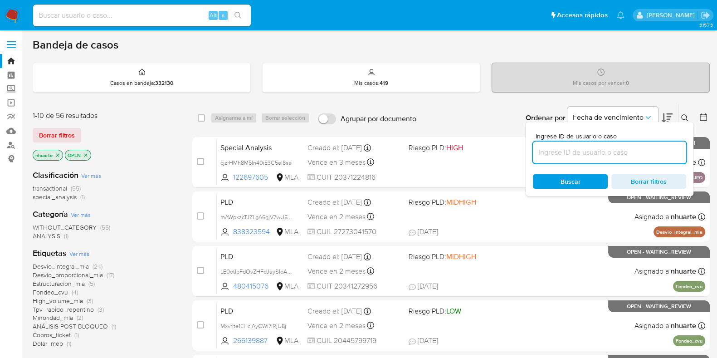
click at [618, 152] on input at bounding box center [609, 152] width 153 height 12
type input "wAK21Jjegi48G8NlfFfiuwid"
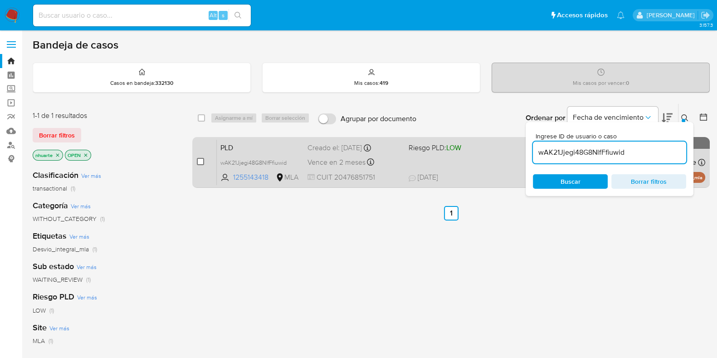
click at [199, 159] on input "checkbox" at bounding box center [200, 161] width 7 height 7
checkbox input "true"
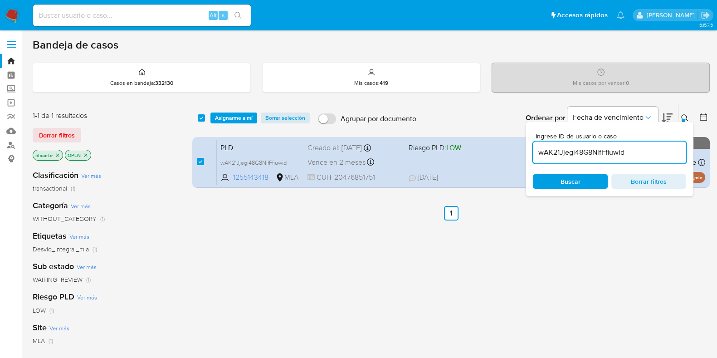
drag, startPoint x: 243, startPoint y: 117, endPoint x: 253, endPoint y: 123, distance: 11.4
click at [243, 116] on span "Asignarme a mí" at bounding box center [234, 117] width 38 height 9
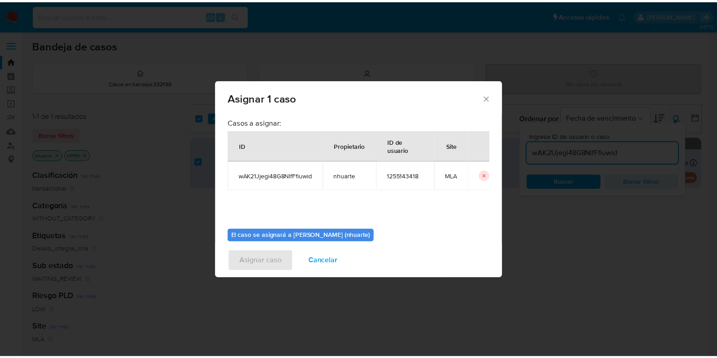
scroll to position [47, 0]
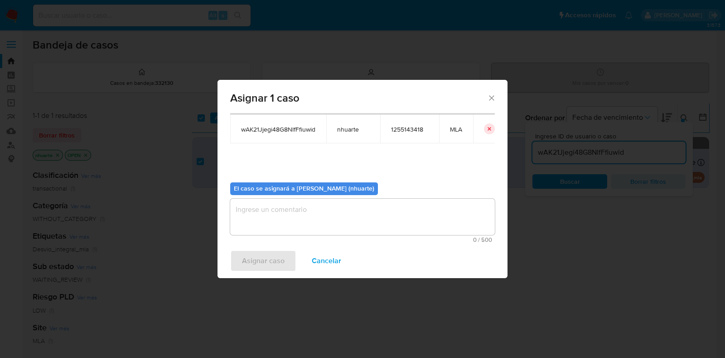
click at [346, 223] on textarea "assign-modal" at bounding box center [362, 217] width 265 height 36
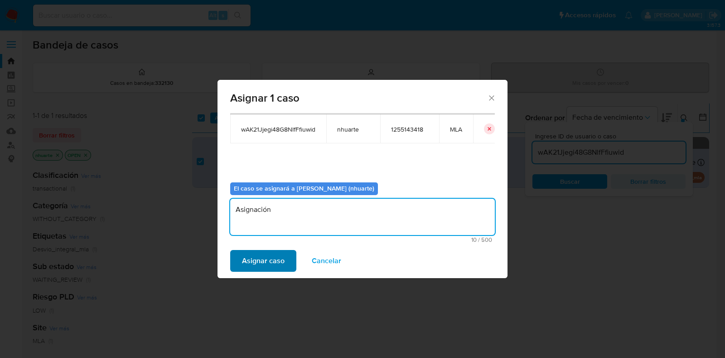
type textarea "Asignación"
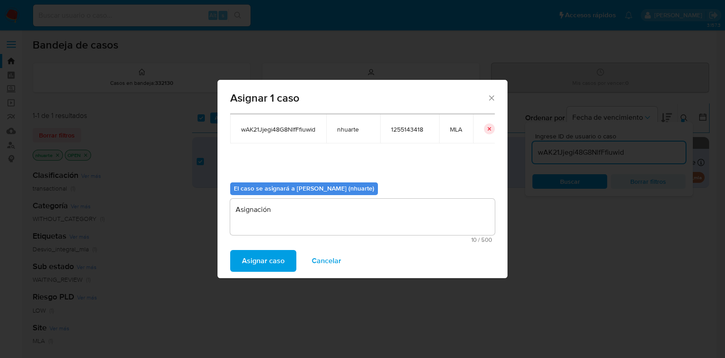
click at [281, 254] on span "Asignar caso" at bounding box center [263, 261] width 43 height 20
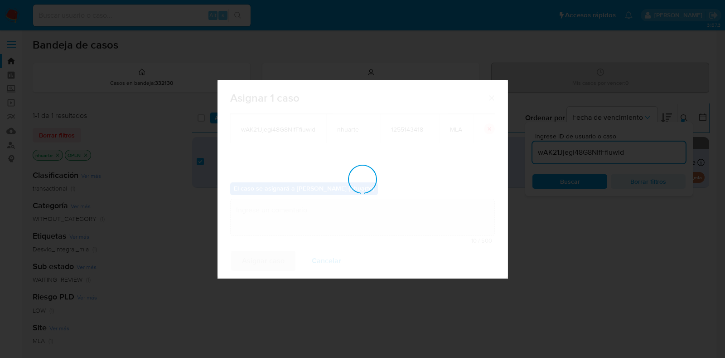
checkbox input "false"
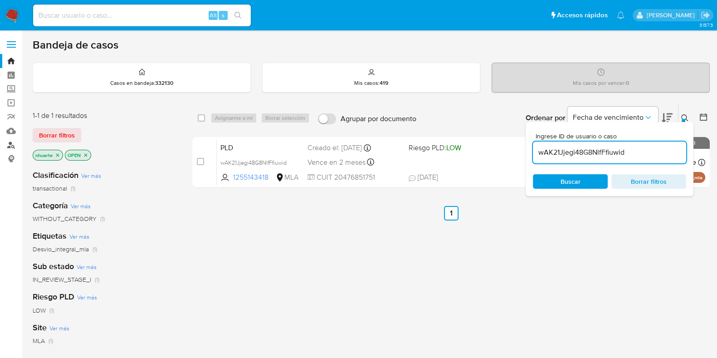
click at [14, 142] on link "Buscador de personas" at bounding box center [54, 145] width 108 height 14
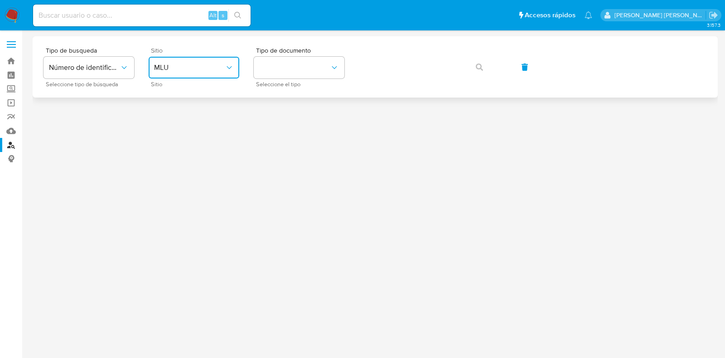
click at [179, 70] on span "MLU" at bounding box center [189, 67] width 71 height 9
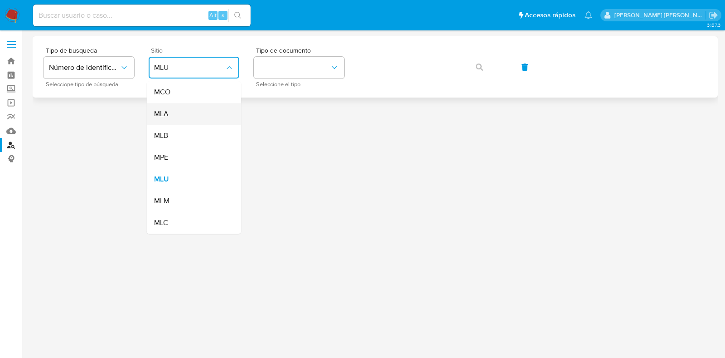
click at [182, 112] on div "MLA" at bounding box center [191, 114] width 74 height 22
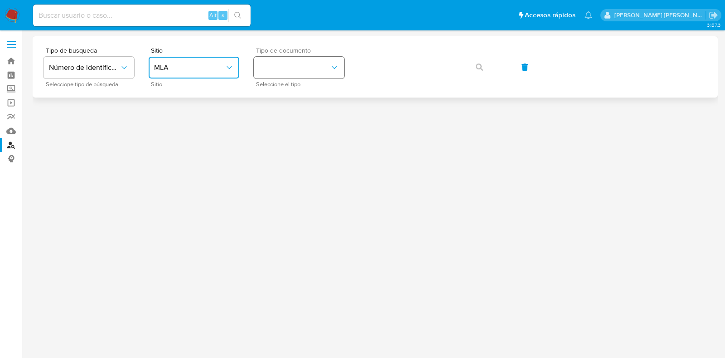
click at [277, 60] on button "identificationType" at bounding box center [299, 68] width 91 height 22
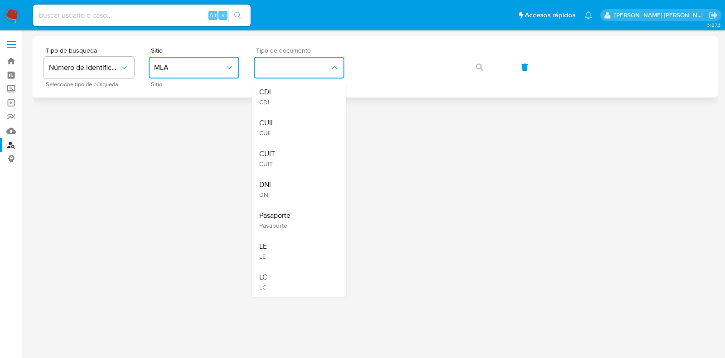
click at [283, 121] on div "CUIL CUIL" at bounding box center [296, 127] width 74 height 31
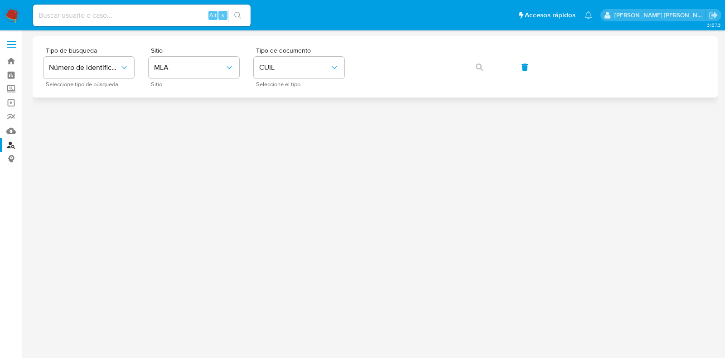
click at [388, 53] on div "Tipo de busqueda Número de identificación Seleccione tipo de búsqueda Sitio MLA…" at bounding box center [376, 66] width 664 height 39
click at [485, 65] on button "button" at bounding box center [479, 67] width 31 height 22
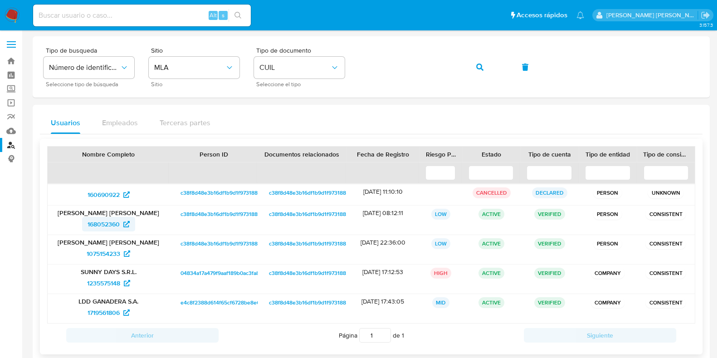
click at [118, 220] on span "168052360" at bounding box center [103, 224] width 32 height 15
drag, startPoint x: 10, startPoint y: 62, endPoint x: 18, endPoint y: 62, distance: 7.7
click at [10, 62] on link "Bandeja" at bounding box center [54, 61] width 108 height 14
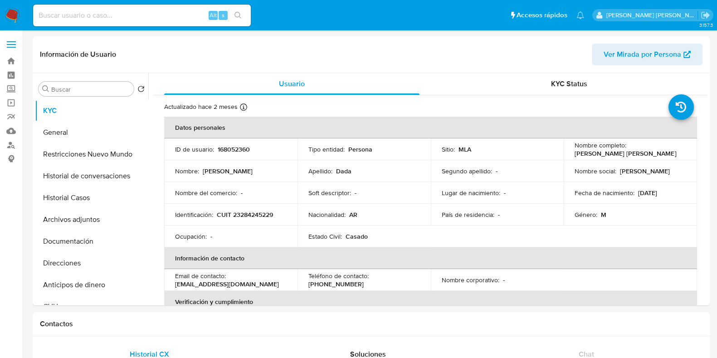
select select "10"
click at [84, 194] on button "Historial Casos" at bounding box center [88, 198] width 106 height 22
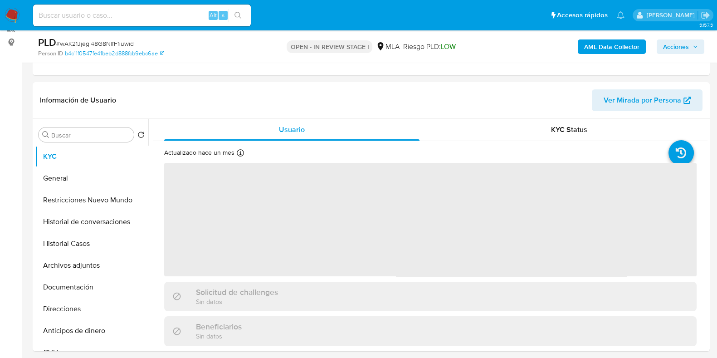
scroll to position [283, 0]
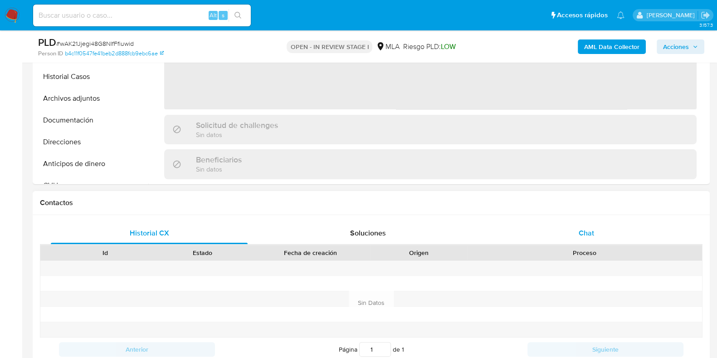
click at [581, 238] on div "Chat" at bounding box center [586, 233] width 197 height 22
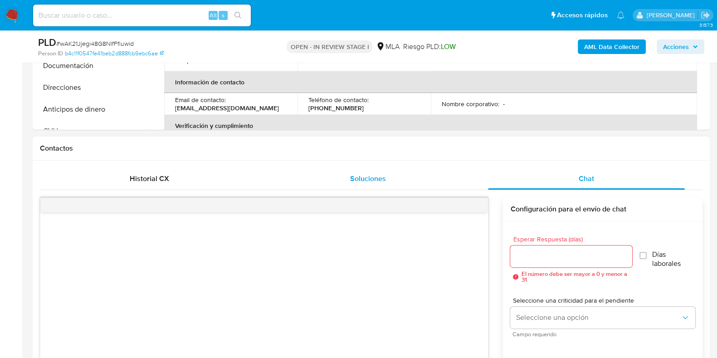
select select "10"
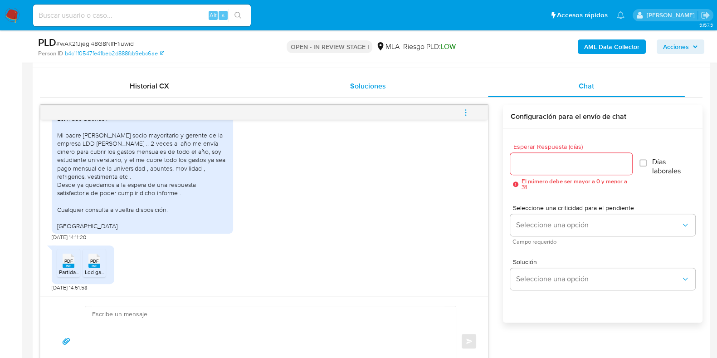
scroll to position [453, 0]
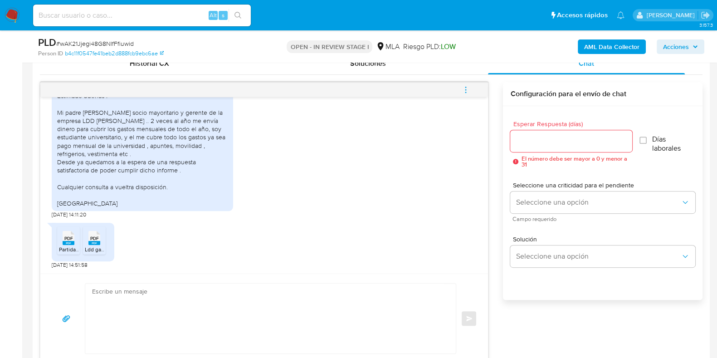
click at [133, 307] on textarea at bounding box center [268, 318] width 352 height 70
paste textarea "Hola, ¡Muchas gracias por tu respuesta!"
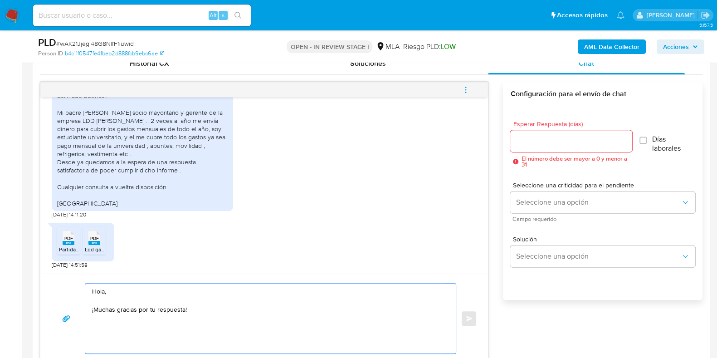
paste textarea "Te solicitamos que para cumplir con las regulaciones emitidas por la Unidad de …"
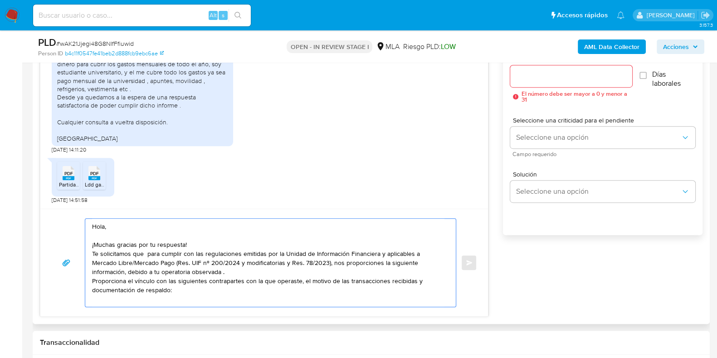
scroll to position [519, 0]
paste textarea "27383989154 name: Alonso Veronica Ayelen || alias: name: Veronica Ayelen Alonso…"
click at [152, 297] on textarea "Hola, ¡Muchas gracias por tu respuesta! Te solicitamos que para cumplir con las…" at bounding box center [268, 262] width 352 height 91
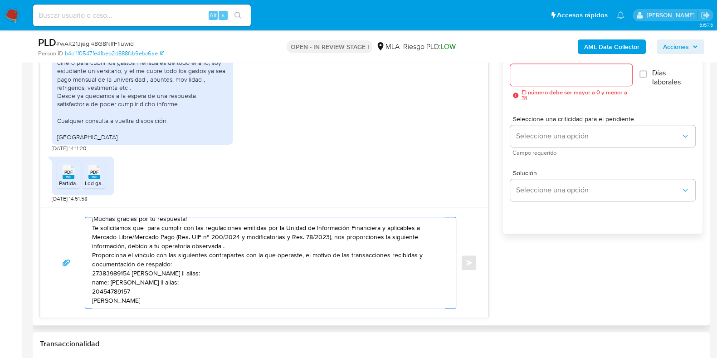
scroll to position [34, 0]
drag, startPoint x: 93, startPoint y: 270, endPoint x: 206, endPoint y: 271, distance: 113.3
click at [206, 271] on textarea "Hola, ¡Muchas gracias por tu respuesta! Te solicitamos que para cumplir con las…" at bounding box center [268, 262] width 352 height 91
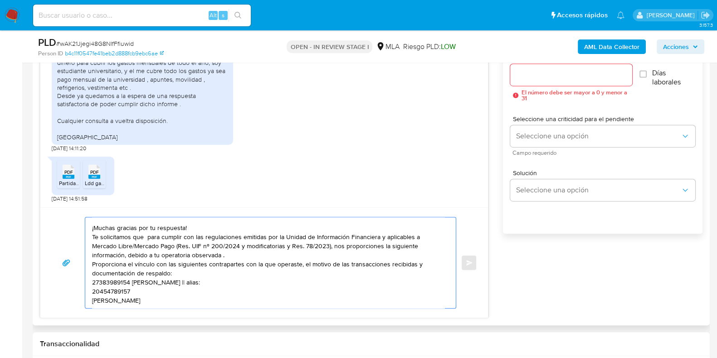
scroll to position [24, 0]
click at [142, 280] on textarea "Hola, ¡Muchas gracias por tu respuesta! Te solicitamos que para cumplir con las…" at bounding box center [268, 262] width 352 height 91
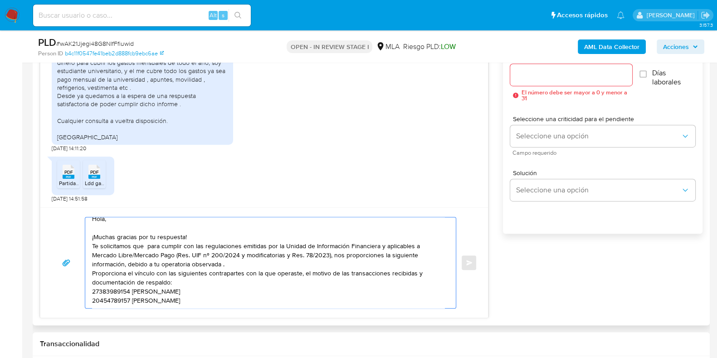
scroll to position [15, 0]
click at [91, 279] on div "Hola, ¡Muchas gracias por tu respuesta! Te solicitamos que para cumplir con las…" at bounding box center [268, 262] width 366 height 91
drag, startPoint x: 93, startPoint y: 278, endPoint x: 143, endPoint y: 312, distance: 60.4
click at [97, 279] on textarea "Hola, ¡Muchas gracias por tu respuesta! Te solicitamos que para cumplir con las…" at bounding box center [268, 262] width 352 height 91
drag, startPoint x: 199, startPoint y: 286, endPoint x: 197, endPoint y: 281, distance: 5.6
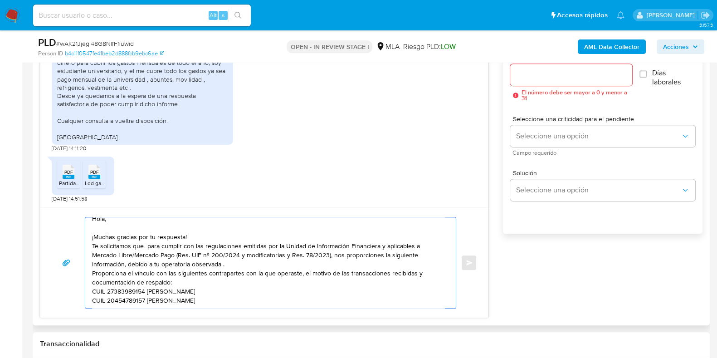
click at [127, 299] on textarea "Hola, ¡Muchas gracias por tu respuesta! Te solicitamos que para cumplir con las…" at bounding box center [268, 262] width 352 height 91
paste textarea "Quedamos aguardando por la información solicitada dentro de los próximos 2 días…"
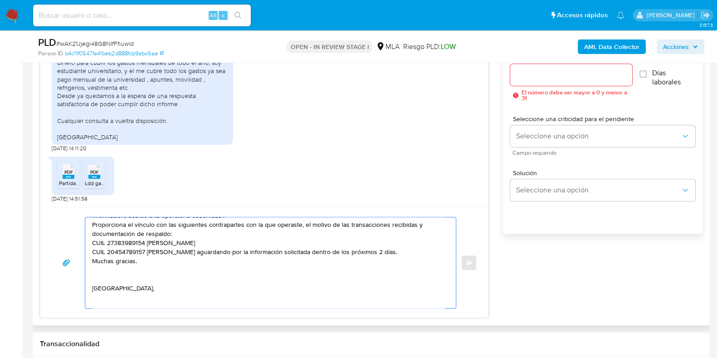
scroll to position [56, 0]
click at [93, 254] on textarea "Hola, ¡Muchas gracias por tu respuesta! Te solicitamos que para cumplir con las…" at bounding box center [268, 262] width 352 height 91
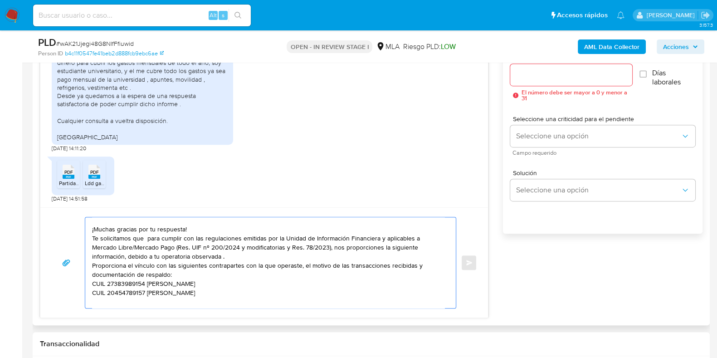
scroll to position [15, 0]
drag, startPoint x: 386, startPoint y: 262, endPoint x: 413, endPoint y: 263, distance: 26.4
click at [413, 263] on textarea "Hola, ¡Muchas gracias por tu respuesta! Te solicitamos que para cumplir con las…" at bounding box center [268, 262] width 352 height 91
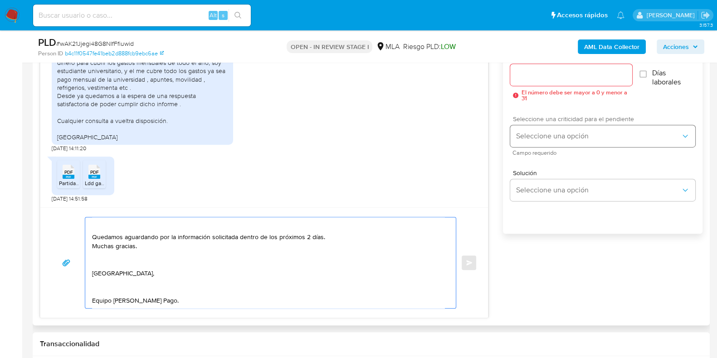
scroll to position [115, 0]
type textarea "Hola, ¡Muchas gracias por tu respuesta! Te solicitamos que para cumplir con las…"
click at [533, 65] on div at bounding box center [570, 75] width 121 height 22
click at [531, 69] on input "Esperar Respuesta (días)" at bounding box center [570, 75] width 121 height 12
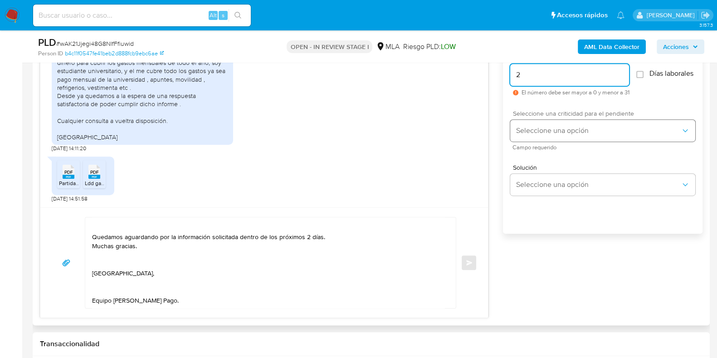
type input "2"
click at [527, 135] on span "Seleccione una opción" at bounding box center [597, 130] width 165 height 9
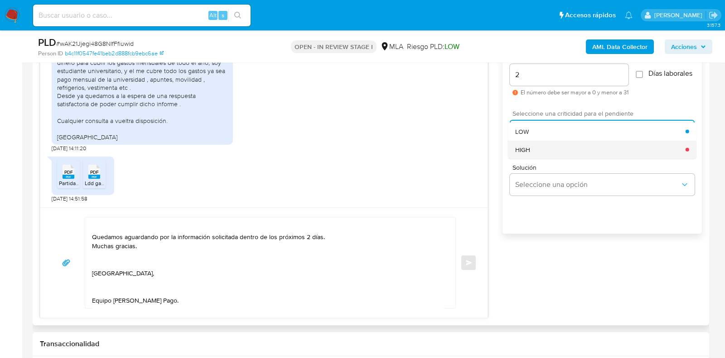
click at [529, 152] on span "HIGH" at bounding box center [522, 149] width 15 height 8
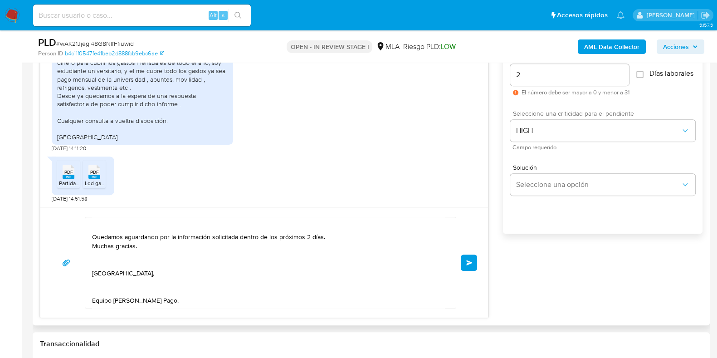
click at [471, 260] on span "Enviar" at bounding box center [469, 262] width 6 height 5
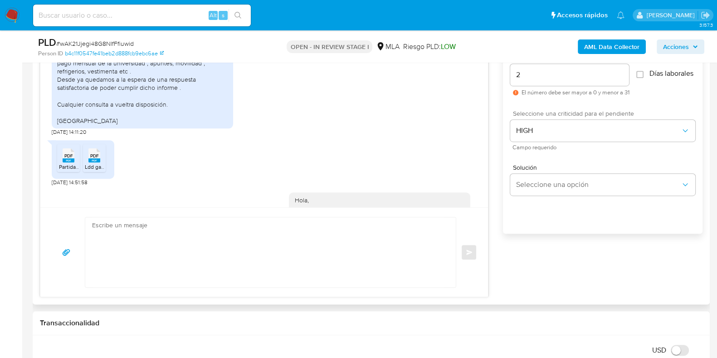
scroll to position [762, 0]
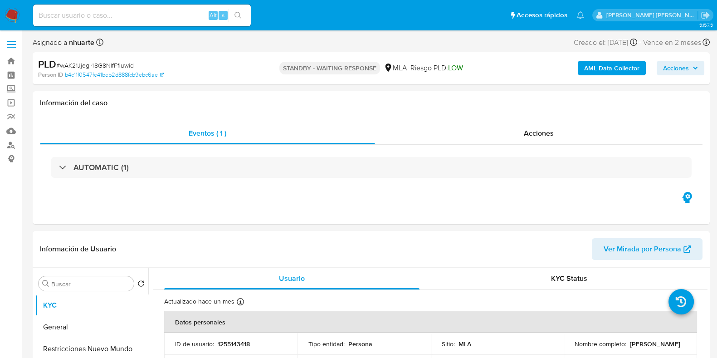
select select "10"
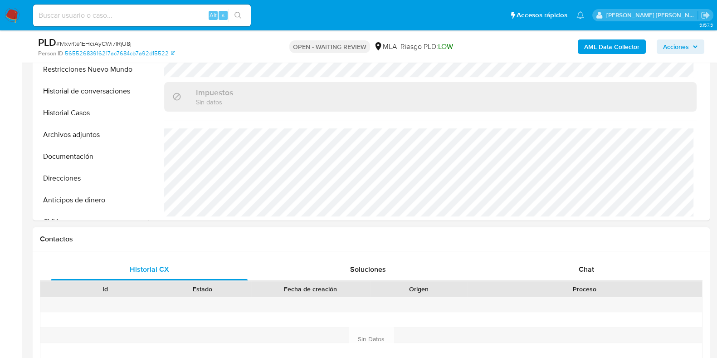
scroll to position [396, 0]
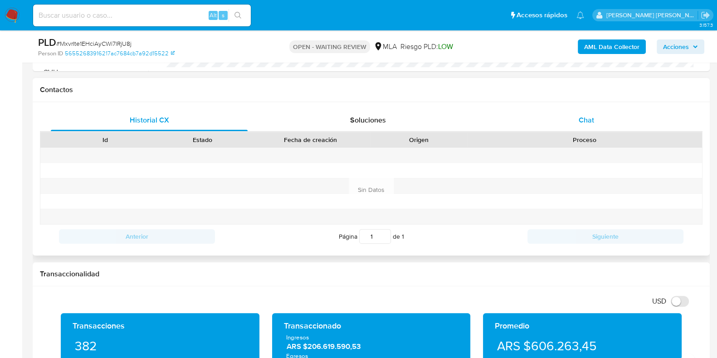
click at [594, 121] on span "Chat" at bounding box center [585, 120] width 15 height 10
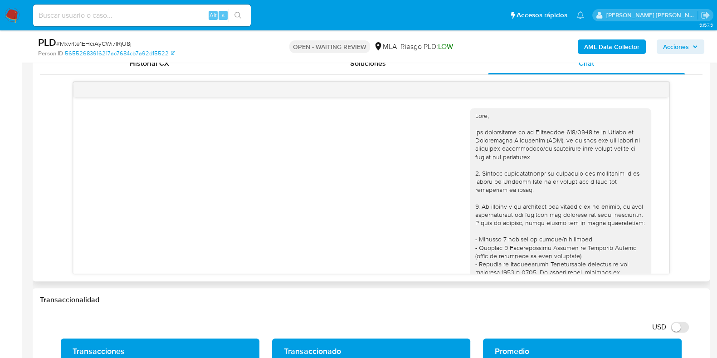
scroll to position [458, 0]
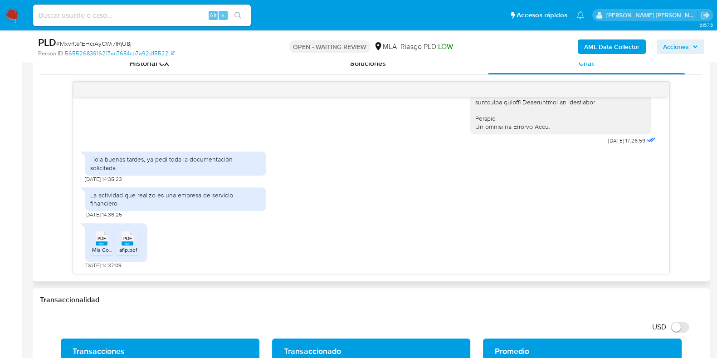
click at [97, 242] on rect at bounding box center [102, 243] width 12 height 4
click at [130, 243] on rect at bounding box center [127, 243] width 12 height 4
click at [78, 44] on span "# MxvrIte1EHciAyCWi7lRjU8j" at bounding box center [93, 43] width 75 height 9
copy span "MxvrIte1EHciAyCWi7lRjU8j"
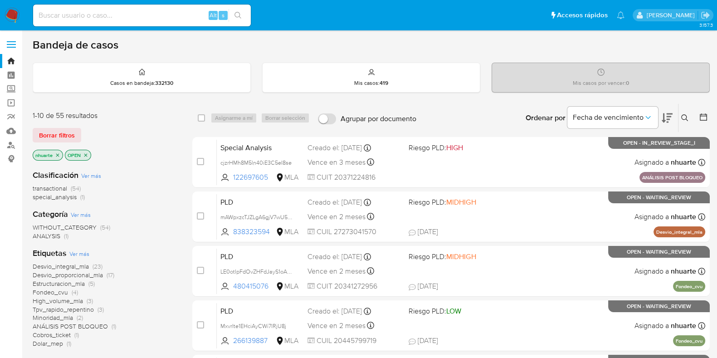
click at [682, 114] on icon at bounding box center [684, 117] width 7 height 7
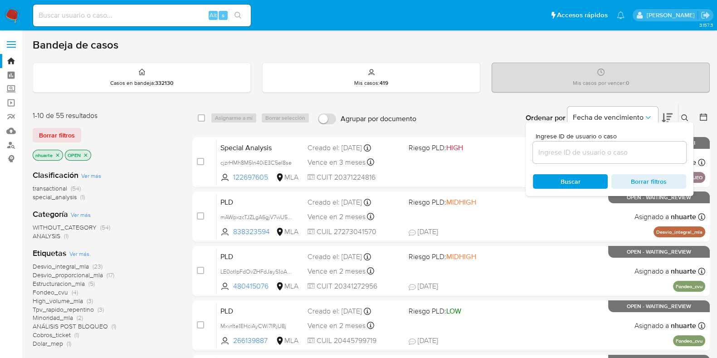
click at [578, 150] on input at bounding box center [609, 152] width 153 height 12
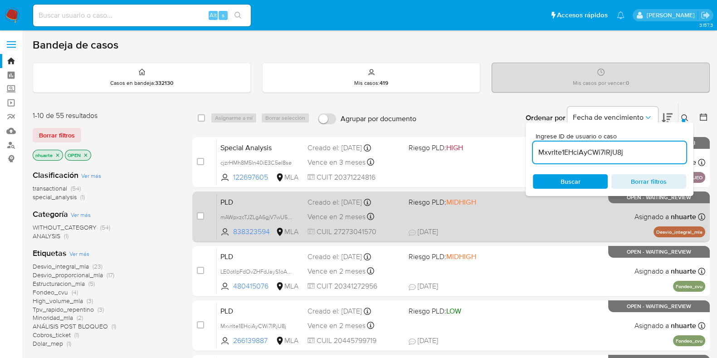
type input "MxvrIte1EHciAyCWi7lRjU8j"
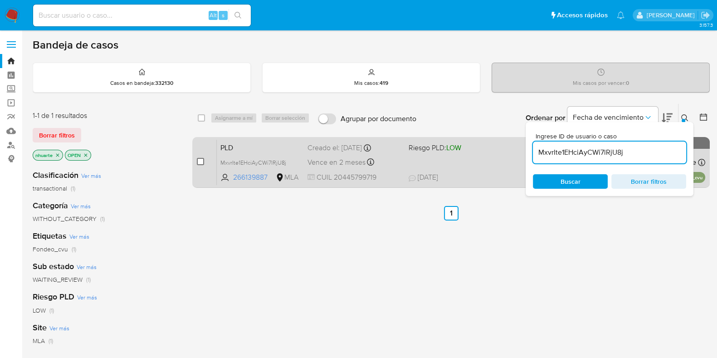
click at [199, 160] on input "checkbox" at bounding box center [200, 161] width 7 height 7
checkbox input "true"
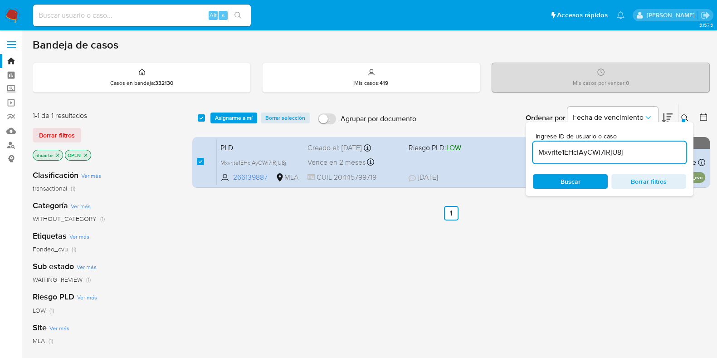
click at [238, 111] on div "select-all-cases-checkbox Asignarme a mí Borrar selección Agrupar por documento…" at bounding box center [450, 118] width 517 height 28
click at [238, 116] on span "Asignarme a mí" at bounding box center [234, 117] width 38 height 9
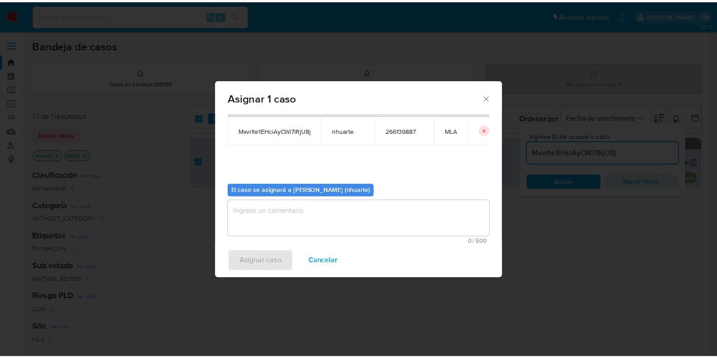
scroll to position [47, 0]
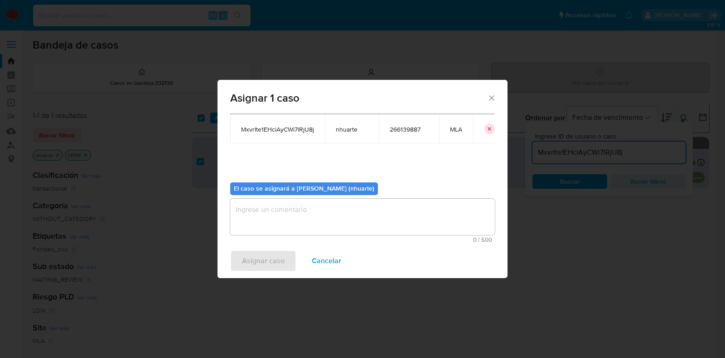
click at [325, 212] on textarea "assign-modal" at bounding box center [362, 217] width 265 height 36
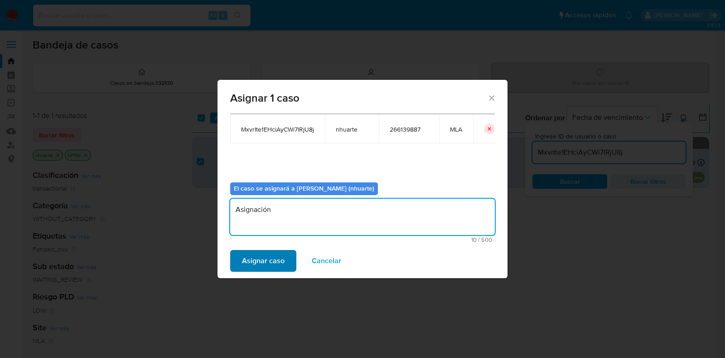
type textarea "Asignación"
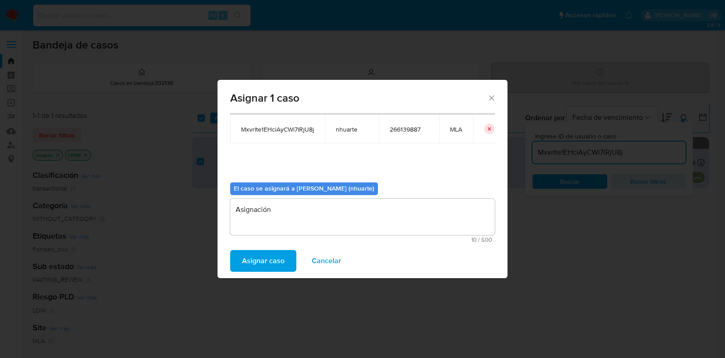
click at [282, 258] on span "Asignar caso" at bounding box center [263, 261] width 43 height 20
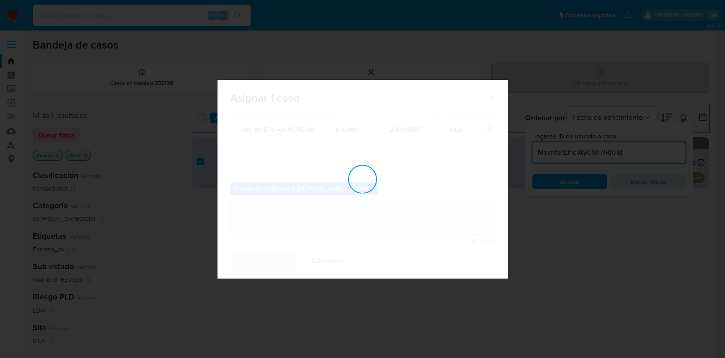
checkbox input "false"
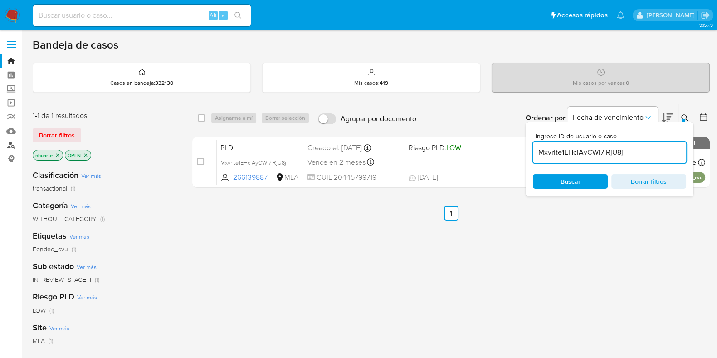
click at [11, 141] on link "Buscador de personas" at bounding box center [54, 145] width 108 height 14
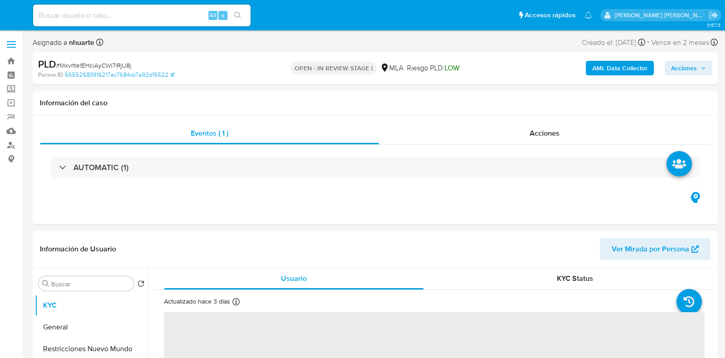
select select "10"
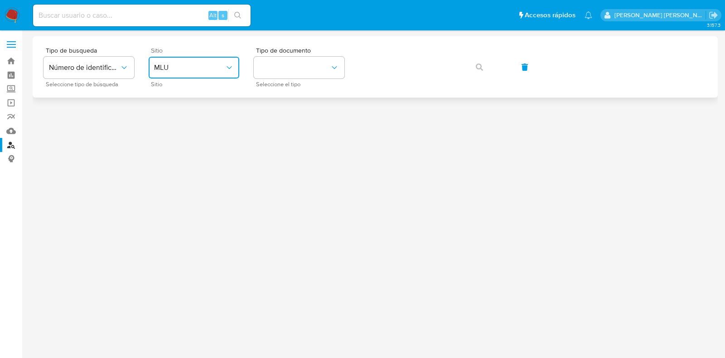
click at [167, 61] on button "MLU" at bounding box center [194, 68] width 91 height 22
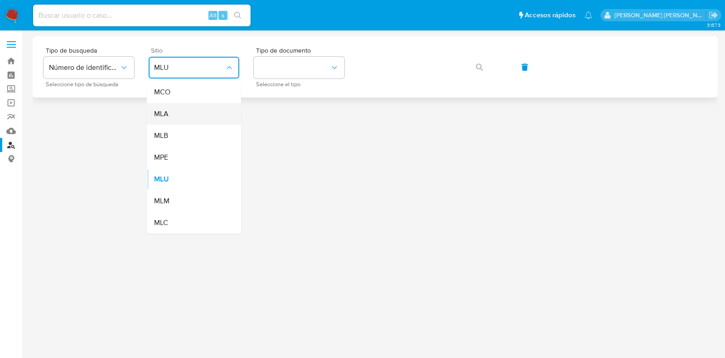
click at [179, 116] on div "MLA" at bounding box center [191, 114] width 74 height 22
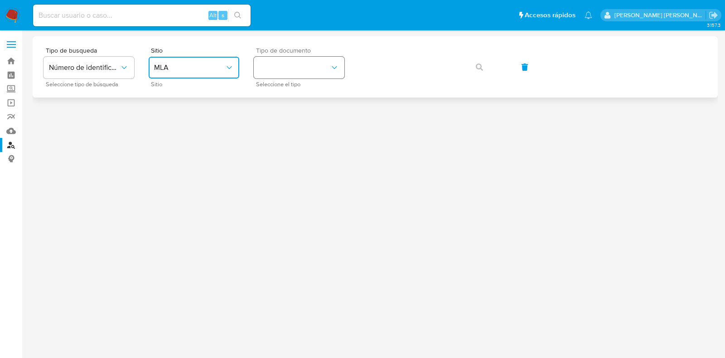
click at [278, 73] on button "identificationType" at bounding box center [299, 68] width 91 height 22
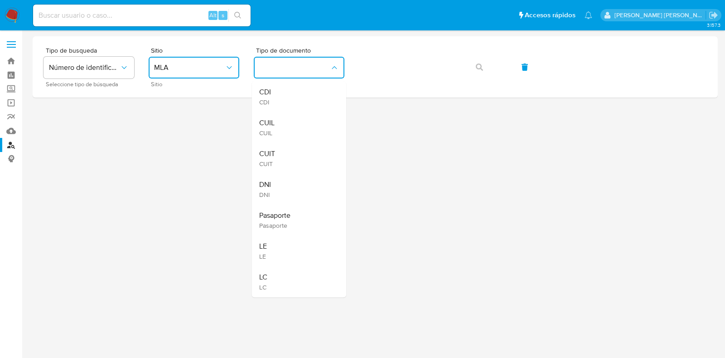
click at [272, 123] on span "CUIL" at bounding box center [266, 122] width 15 height 9
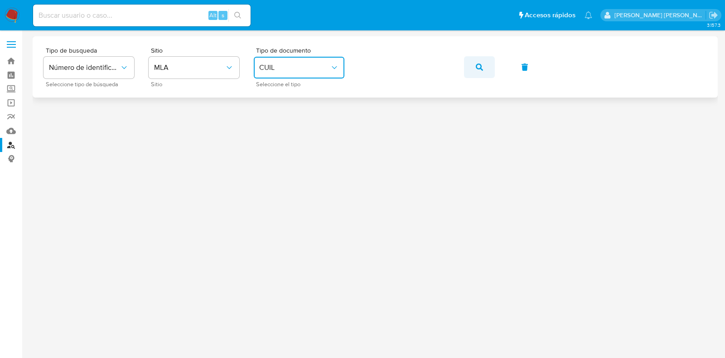
click at [477, 67] on icon "button" at bounding box center [479, 66] width 7 height 7
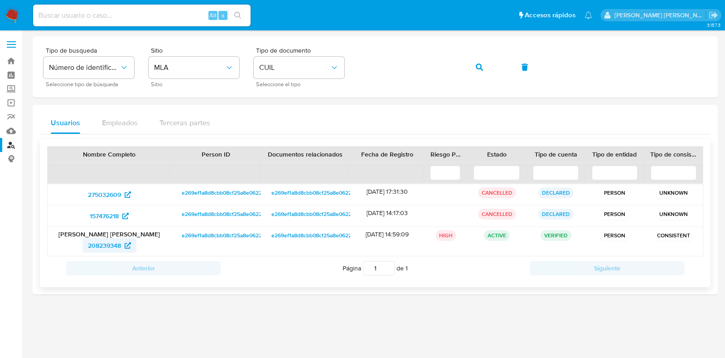
click at [118, 244] on span "208239348" at bounding box center [104, 245] width 33 height 15
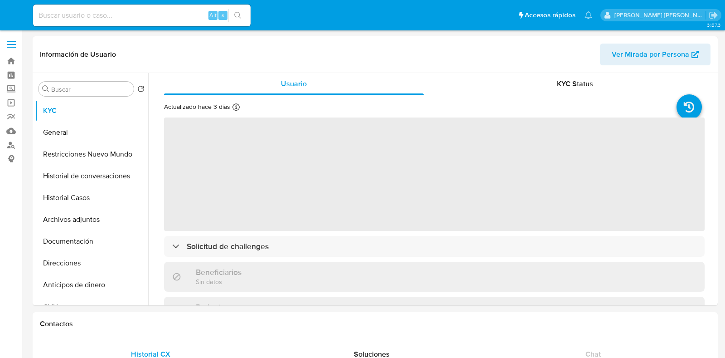
select select "10"
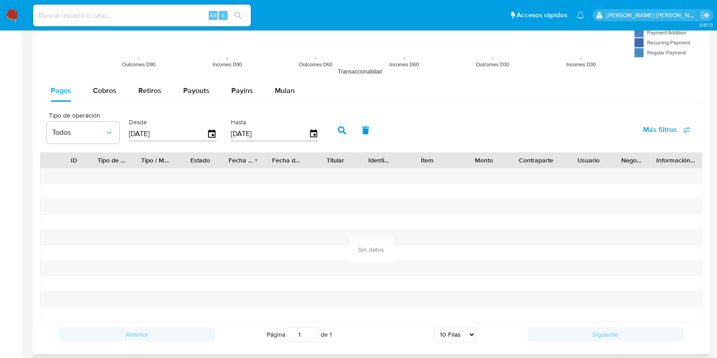
scroll to position [1005, 0]
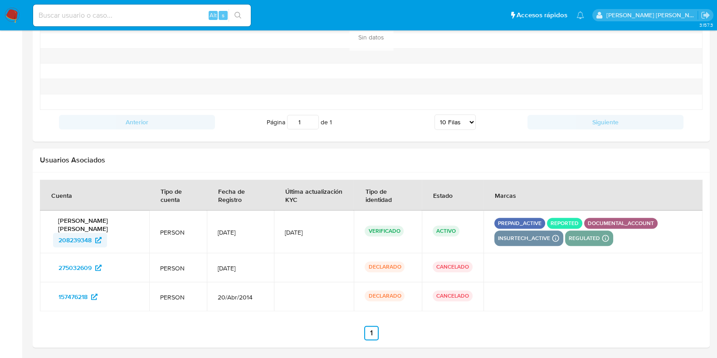
click at [97, 238] on icon at bounding box center [98, 240] width 6 height 6
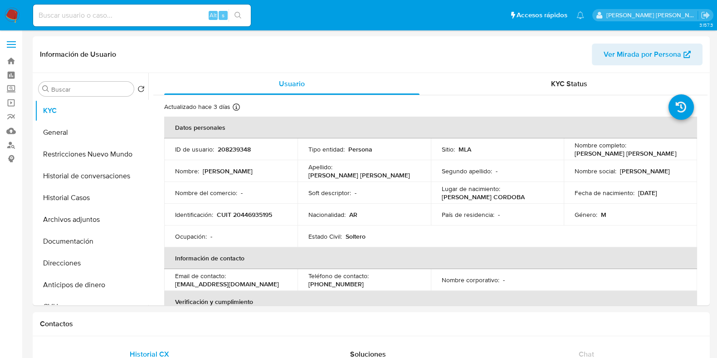
select select "10"
click at [70, 219] on button "Archivos adjuntos" at bounding box center [88, 220] width 106 height 22
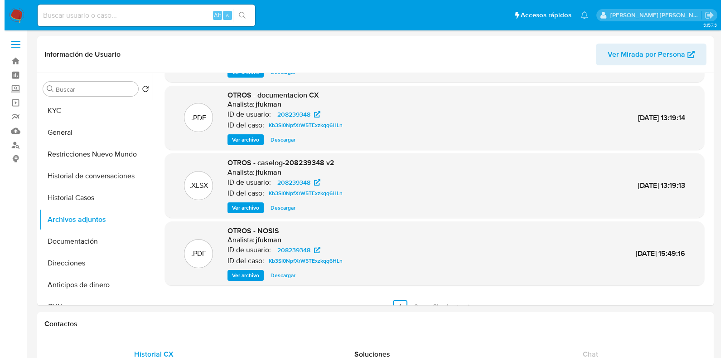
scroll to position [76, 0]
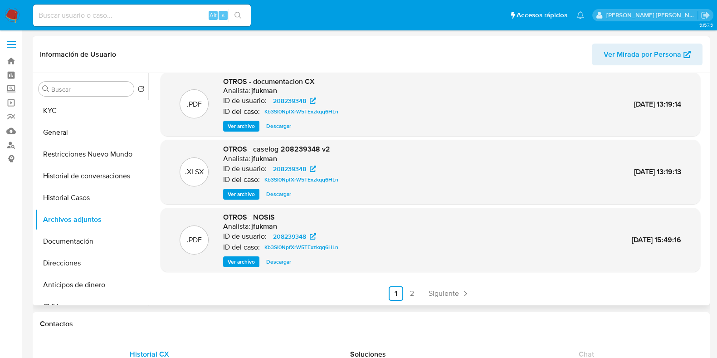
click at [243, 194] on span "Ver archivo" at bounding box center [241, 193] width 27 height 9
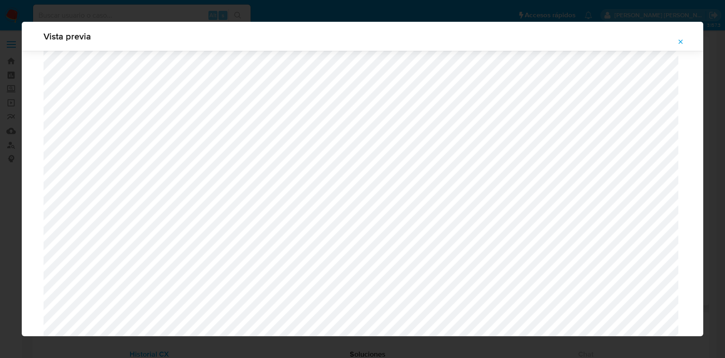
scroll to position [718, 0]
